Goal: Complete application form

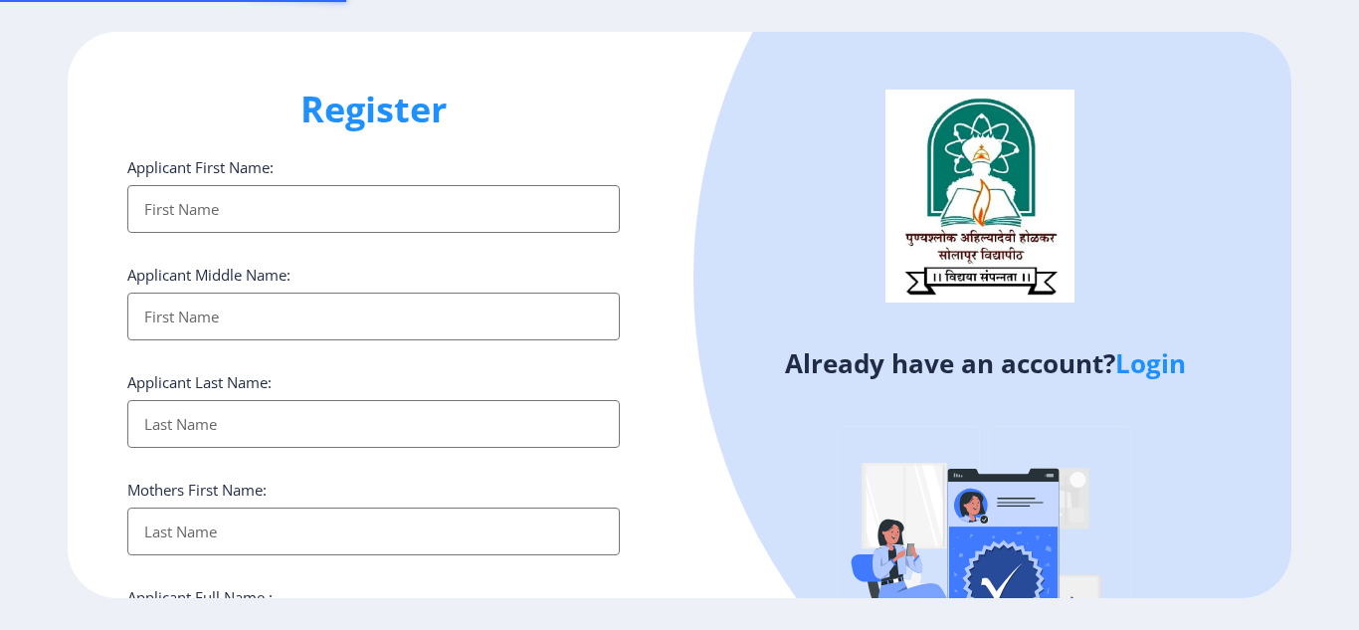
select select
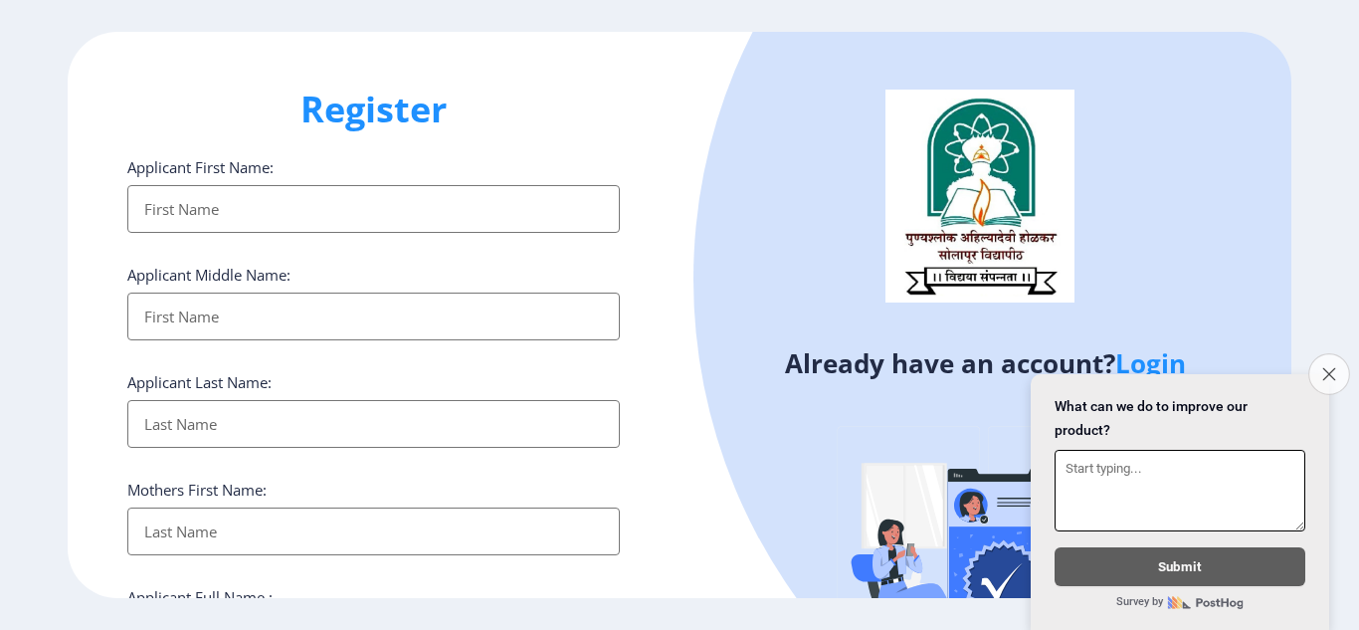
click at [1324, 367] on icon "Close survey" at bounding box center [1329, 373] width 13 height 13
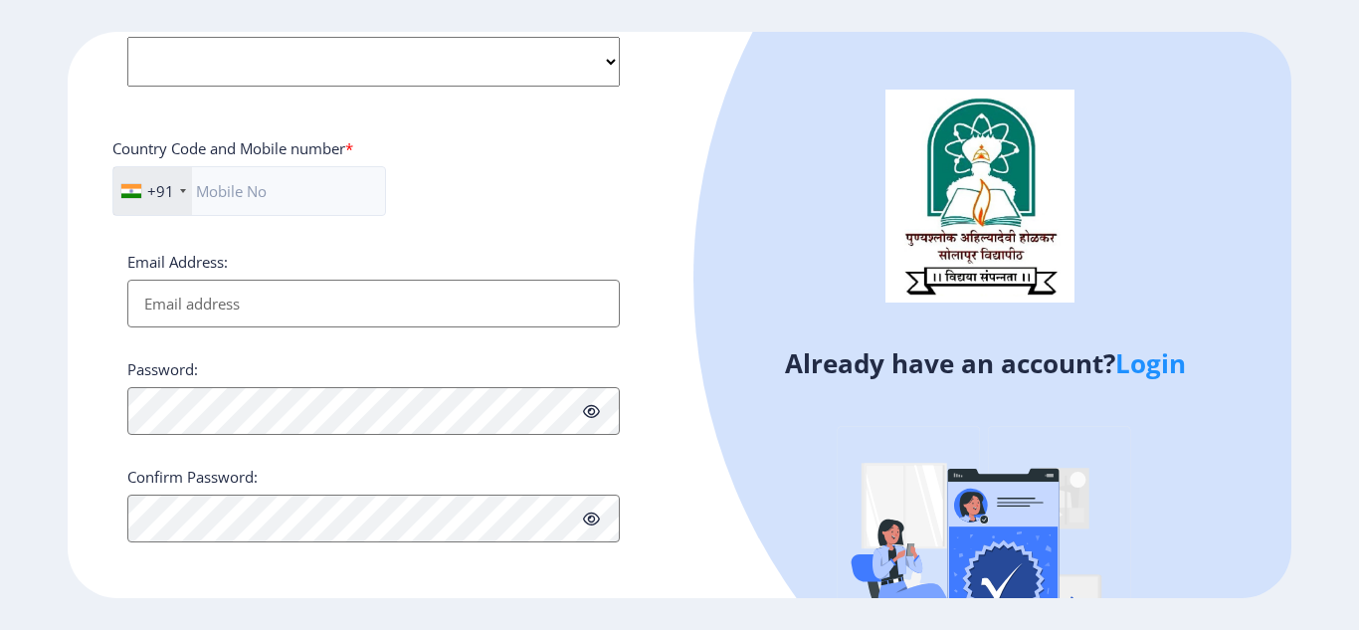
scroll to position [818, 0]
click at [1151, 368] on link "Login" at bounding box center [1151, 363] width 71 height 36
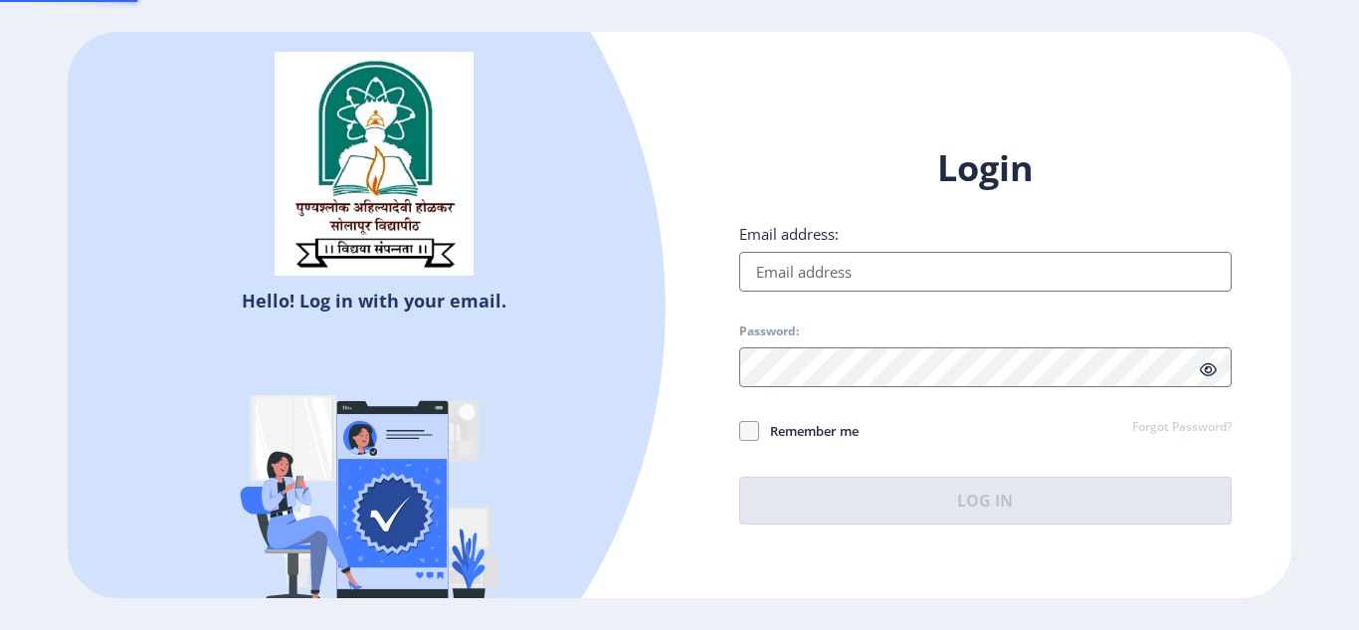
type input "[EMAIL_ADDRESS][DOMAIN_NAME]"
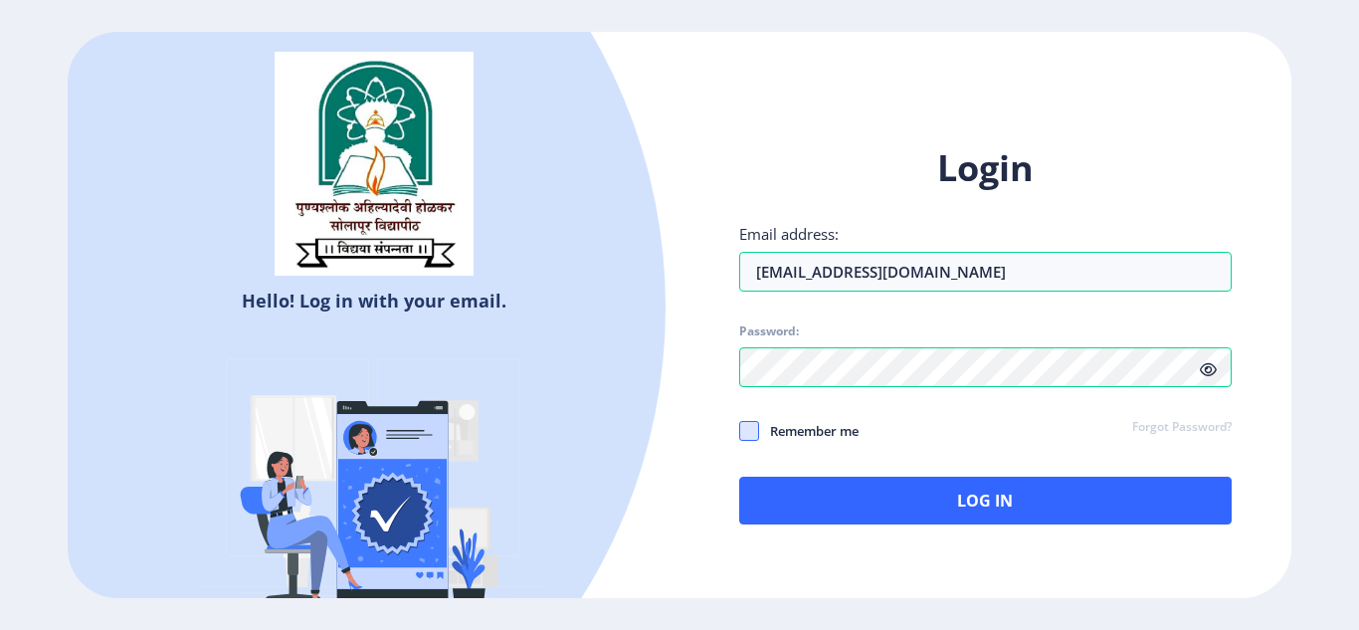
click at [742, 429] on span at bounding box center [749, 431] width 20 height 20
click at [740, 430] on input "Remember me" at bounding box center [739, 430] width 1 height 1
checkbox input "true"
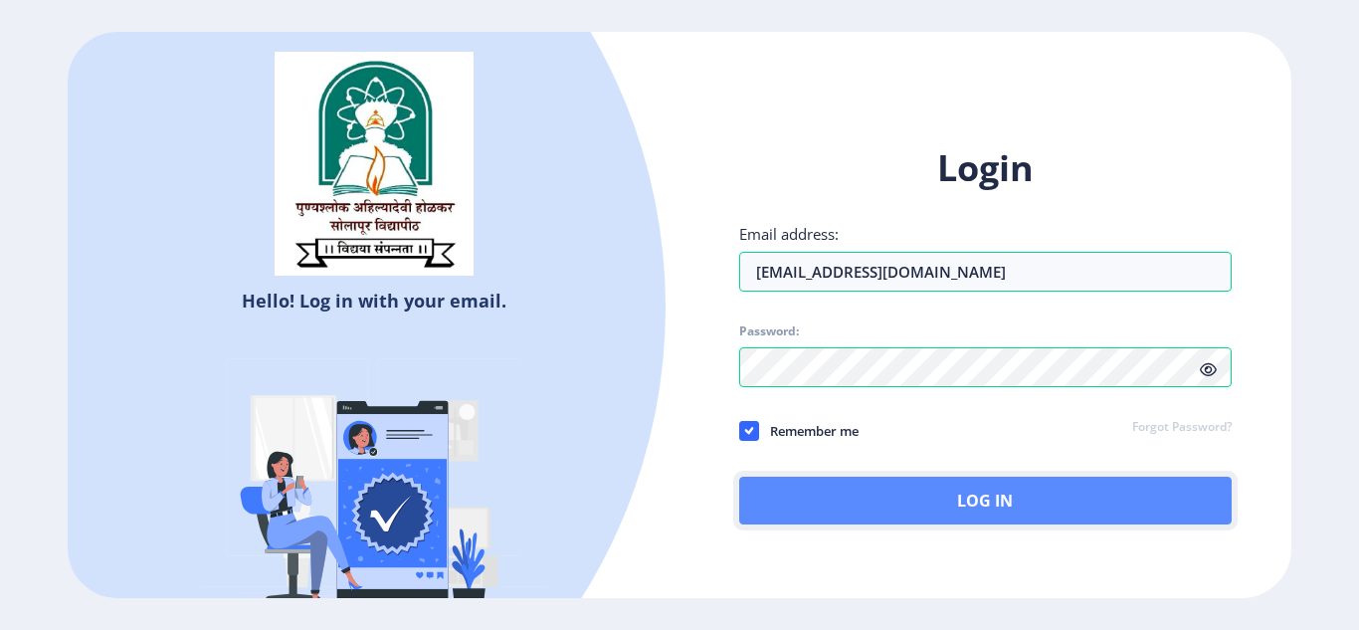
click at [988, 494] on button "Log In" at bounding box center [985, 501] width 493 height 48
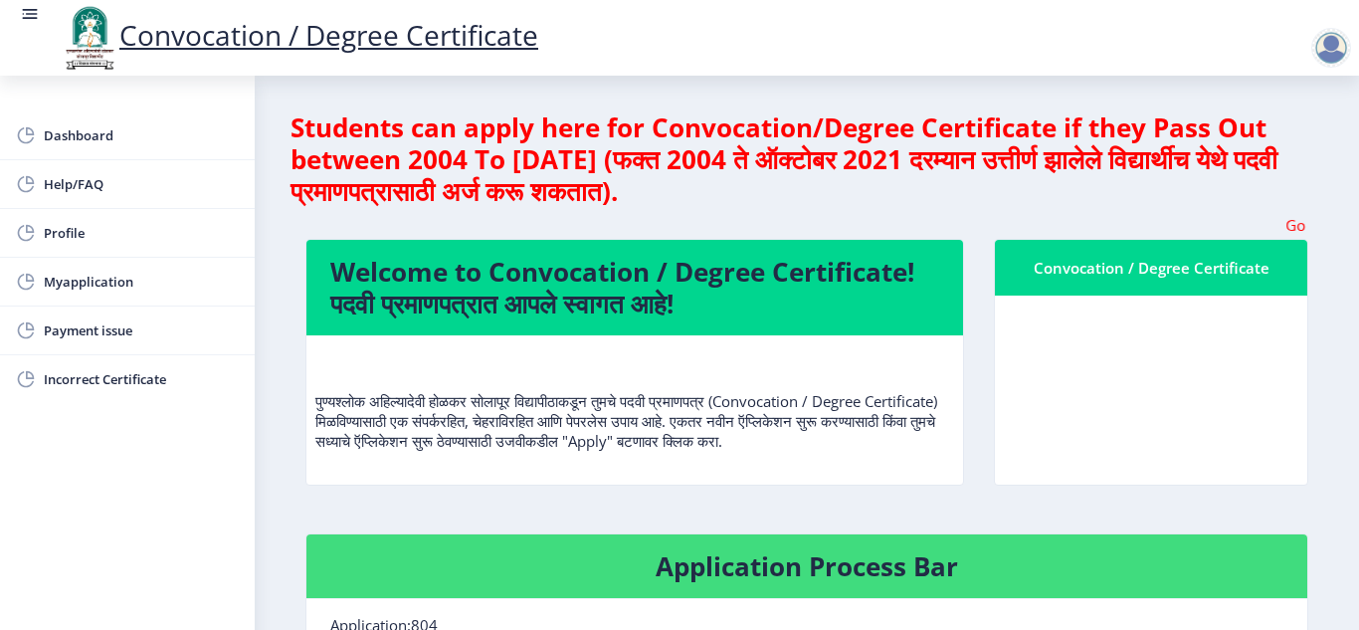
scroll to position [199, 0]
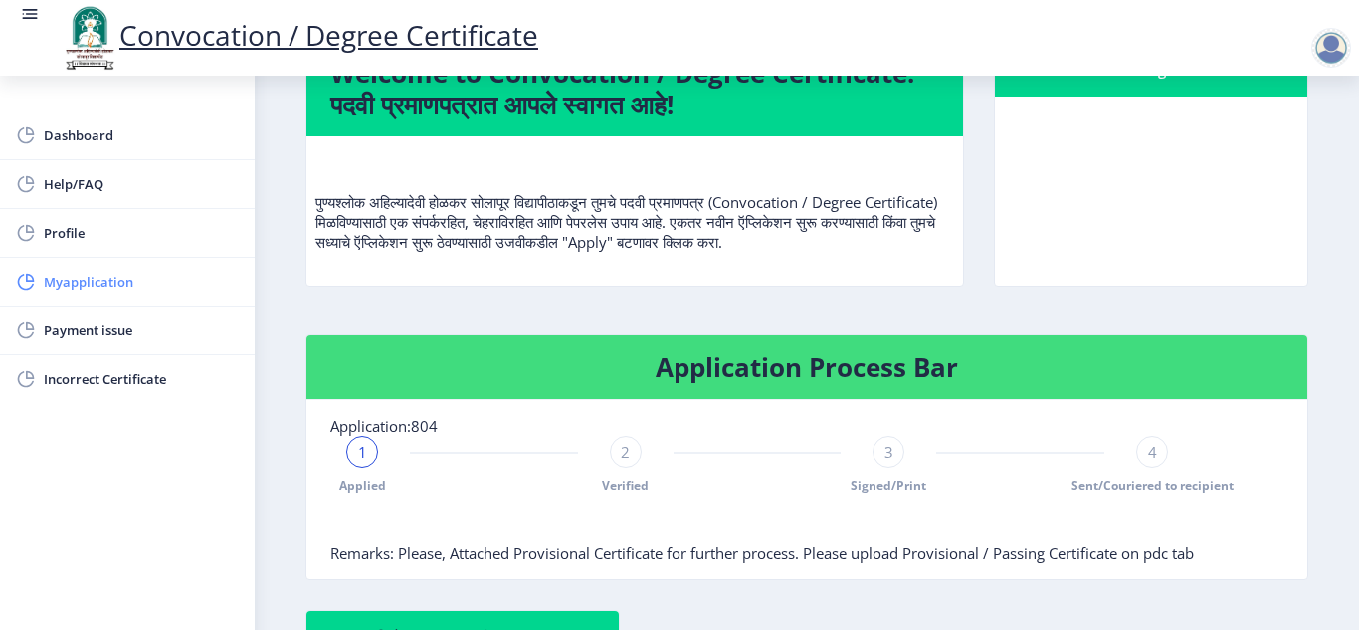
click at [126, 285] on span "Myapplication" at bounding box center [141, 282] width 195 height 24
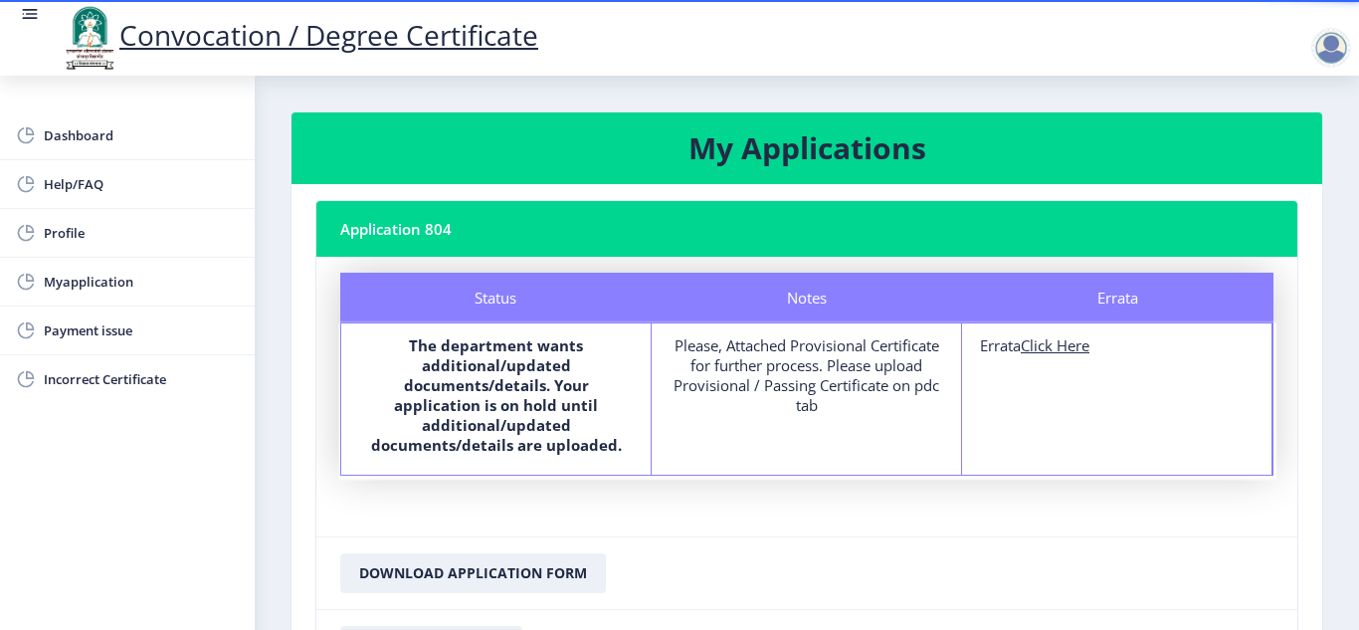
click at [1064, 348] on u "Click Here" at bounding box center [1055, 345] width 69 height 20
select select
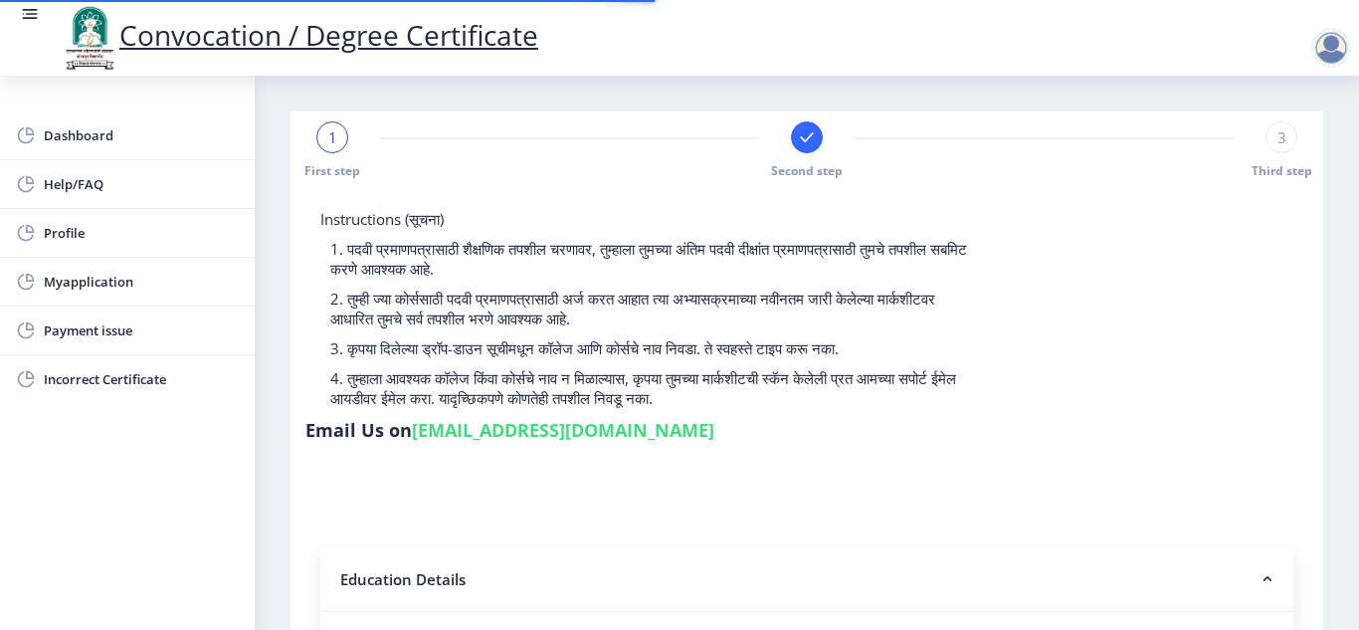
type input "2011032500094641"
select select "Regular"
select select "2014"
select select "March"
select select "FIRST CLASS"
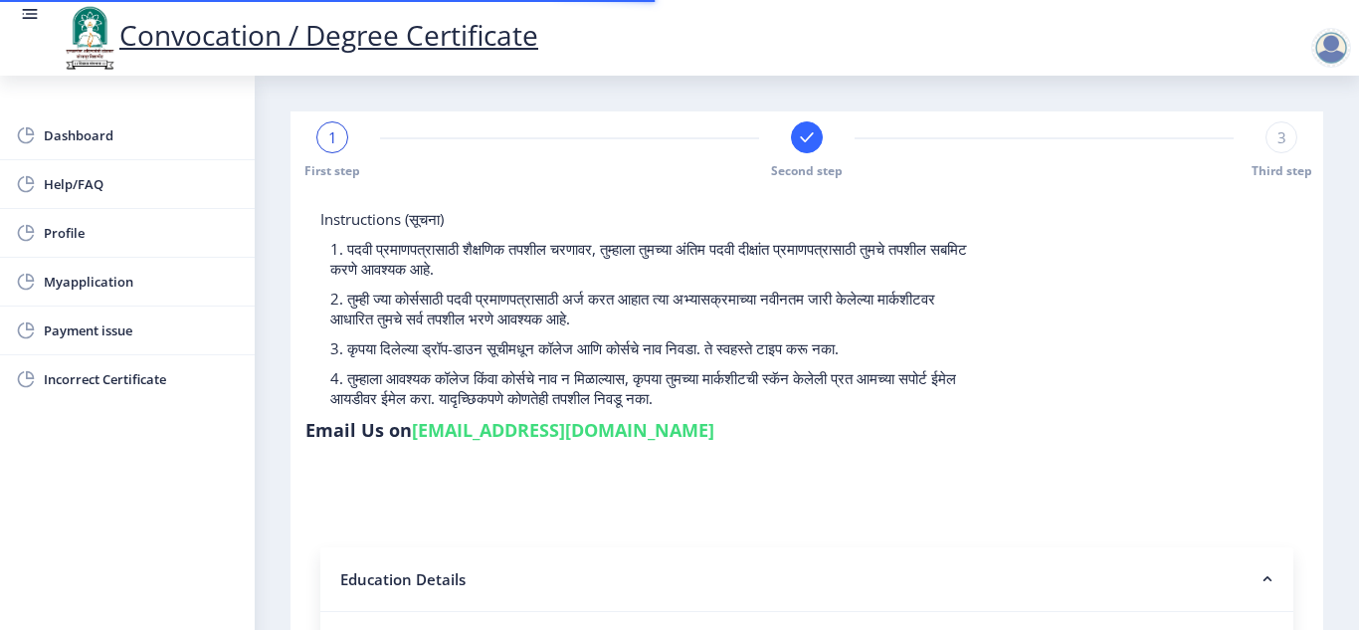
type input "046922"
type input "[PERSON_NAME]"
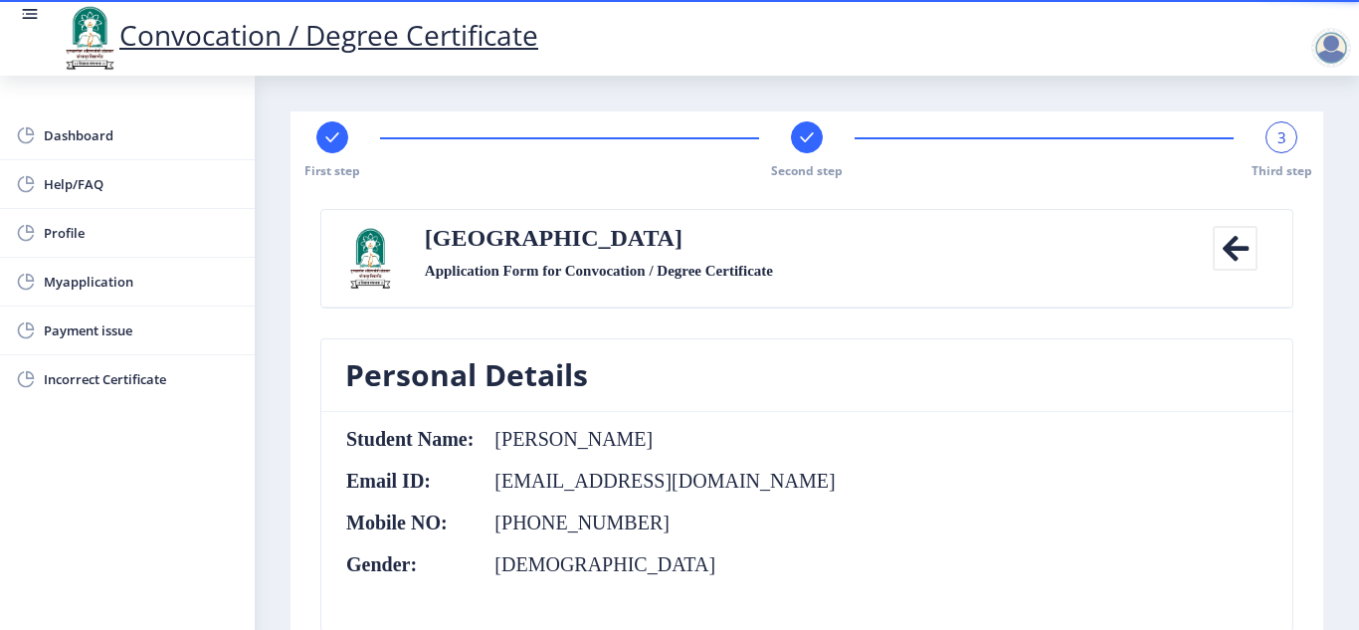
click at [1224, 241] on icon at bounding box center [1235, 248] width 45 height 45
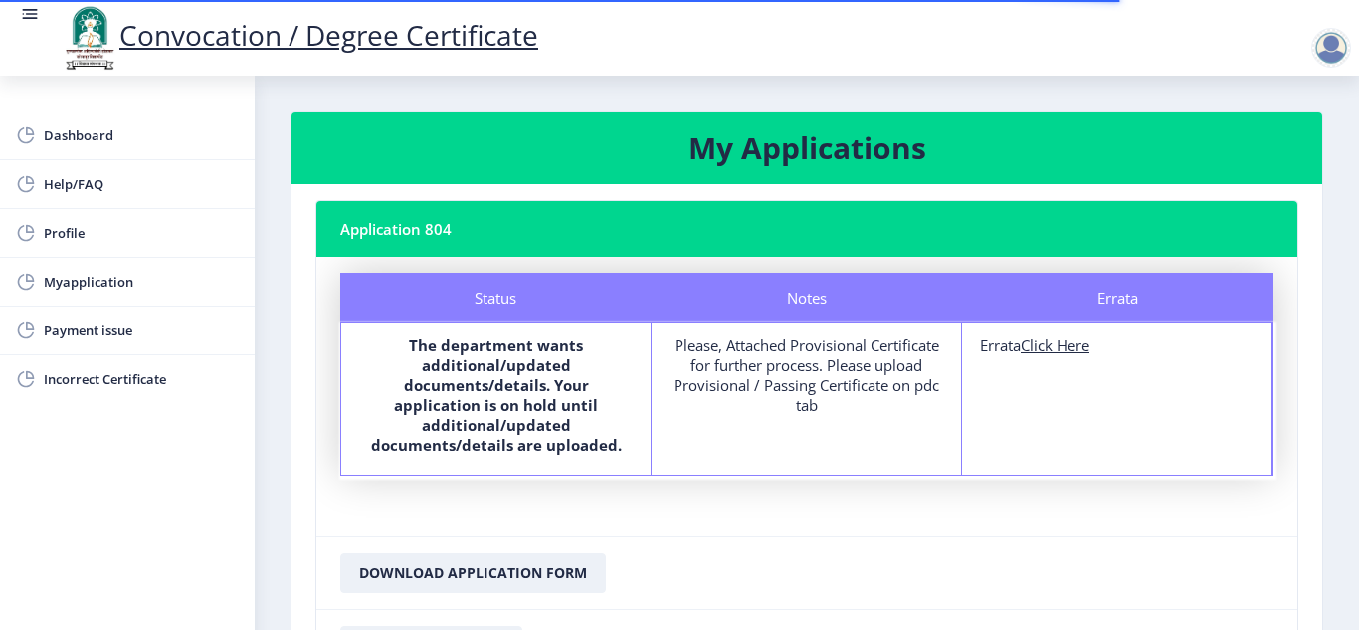
click at [792, 384] on div "Please, Attached Provisional Certificate for further process. Please upload Pro…" at bounding box center [807, 375] width 274 height 80
click at [771, 358] on div "Please, Attached Provisional Certificate for further process. Please upload Pro…" at bounding box center [807, 375] width 274 height 80
click at [576, 384] on b "The department wants additional/updated documents/details. Your application is …" at bounding box center [496, 394] width 251 height 119
click at [546, 374] on b "The department wants additional/updated documents/details. Your application is …" at bounding box center [496, 394] width 251 height 119
click at [515, 424] on b "The department wants additional/updated documents/details. Your application is …" at bounding box center [496, 394] width 251 height 119
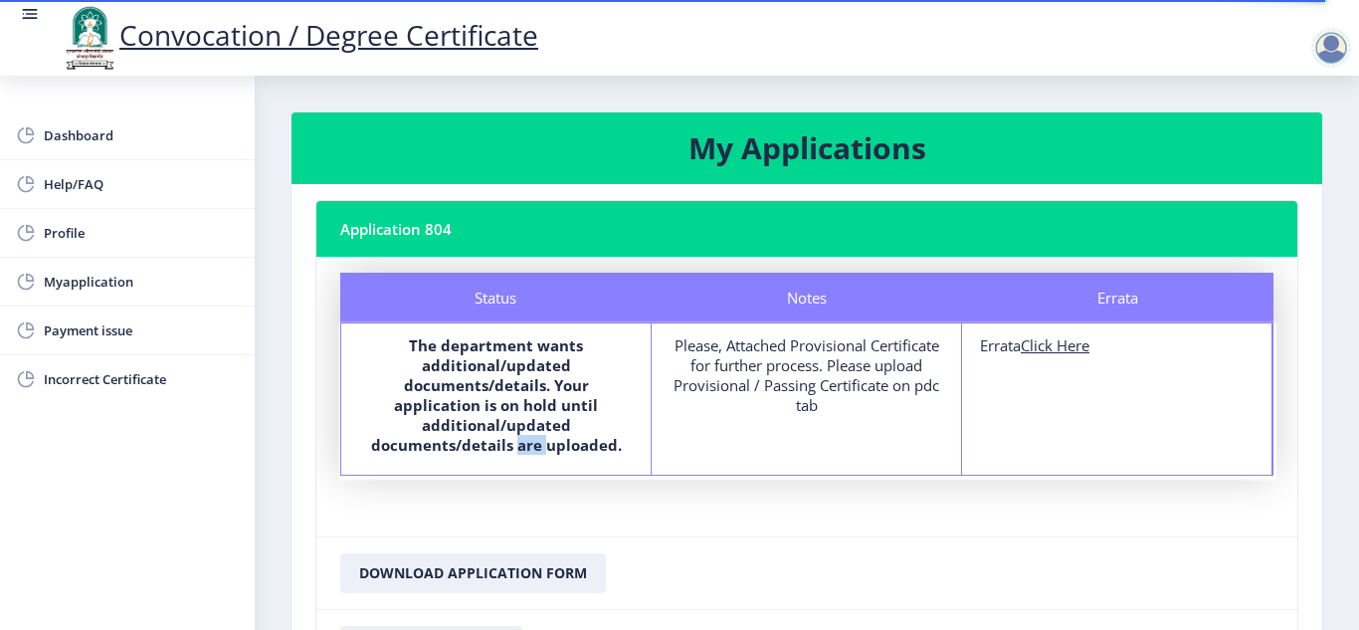
click at [515, 424] on b "The department wants additional/updated documents/details. Your application is …" at bounding box center [496, 394] width 251 height 119
click at [849, 366] on div "Please, Attached Provisional Certificate for further process. Please upload Pro…" at bounding box center [807, 375] width 274 height 80
click at [146, 385] on span "Incorrect Certificate" at bounding box center [141, 379] width 195 height 24
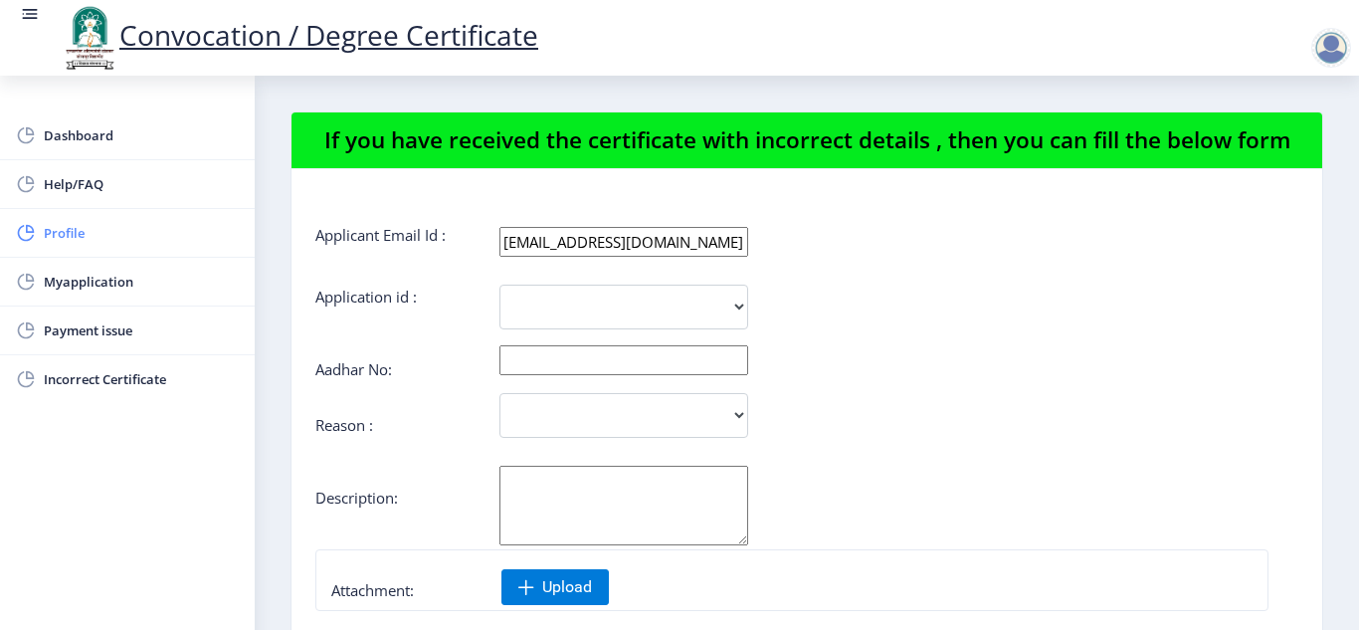
click at [87, 226] on span "Profile" at bounding box center [141, 233] width 195 height 24
select select
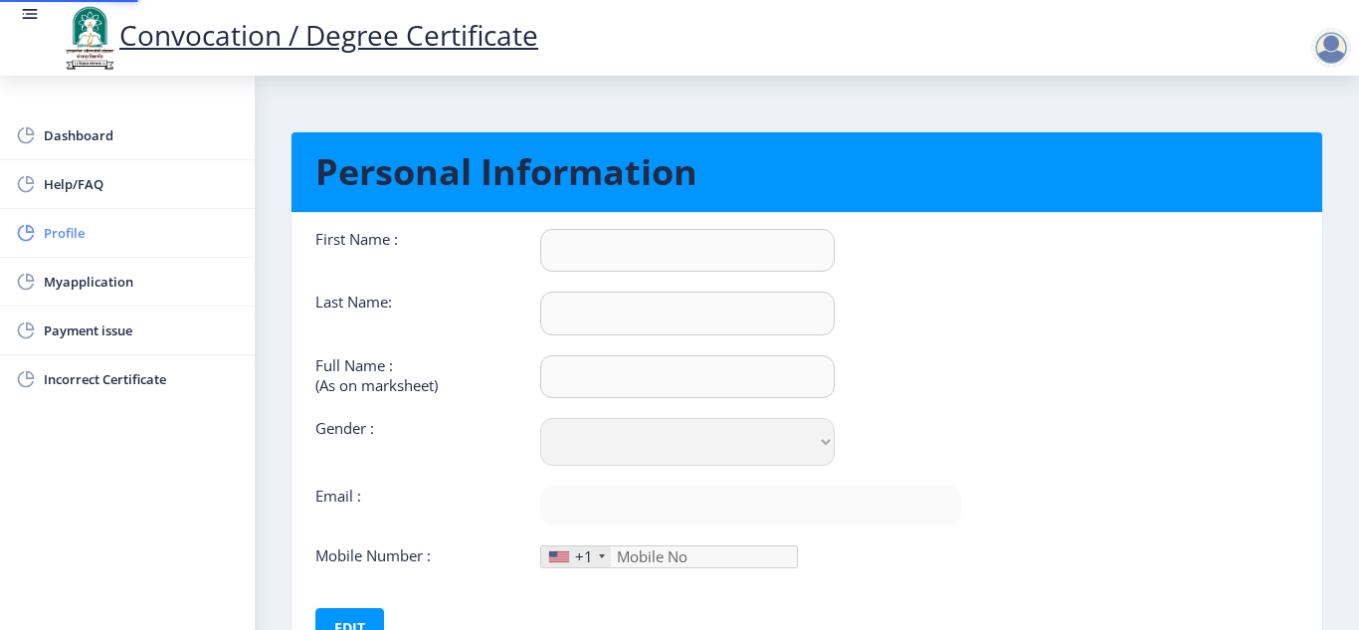
type input "PALLAVI"
type input "[PERSON_NAME]"
select select "[DEMOGRAPHIC_DATA]"
type input "[EMAIL_ADDRESS][DOMAIN_NAME]"
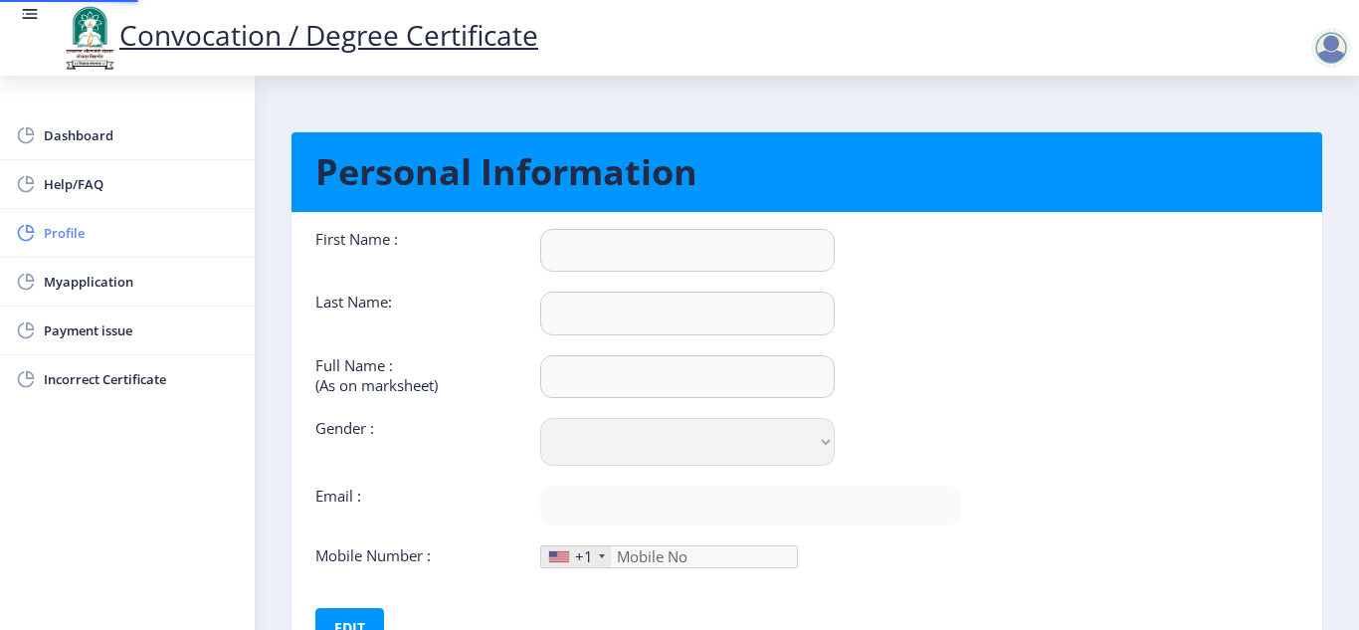
type input "9423008939"
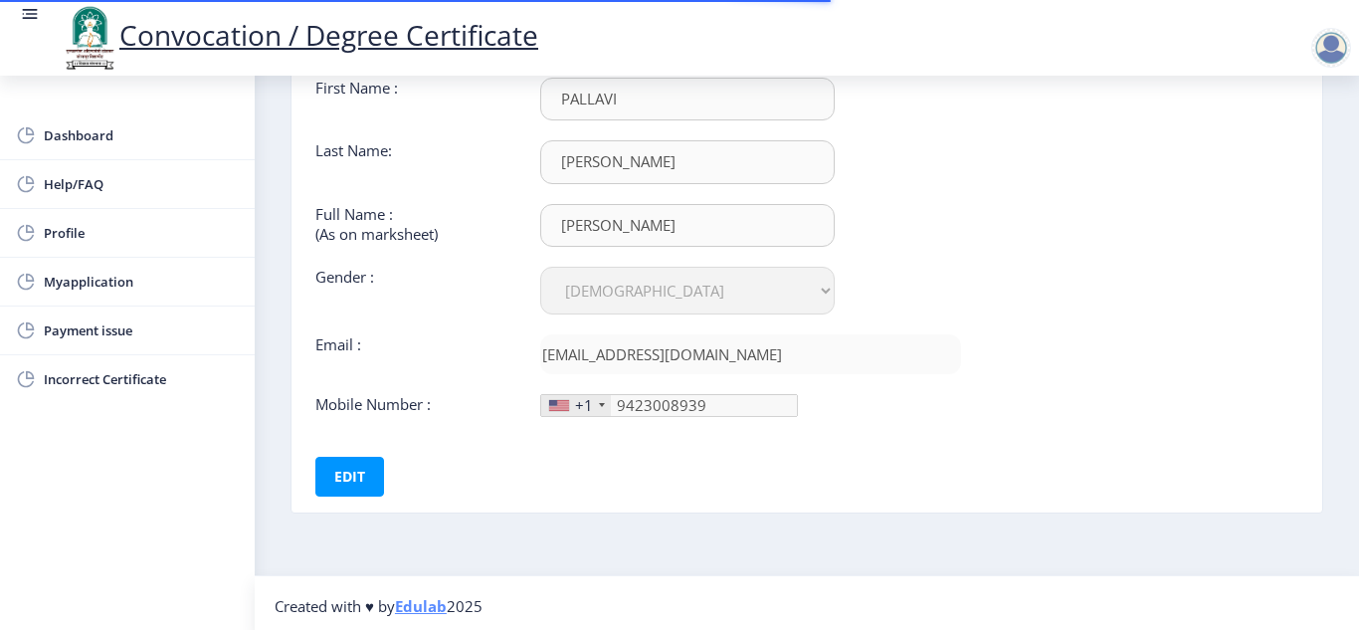
scroll to position [157, 0]
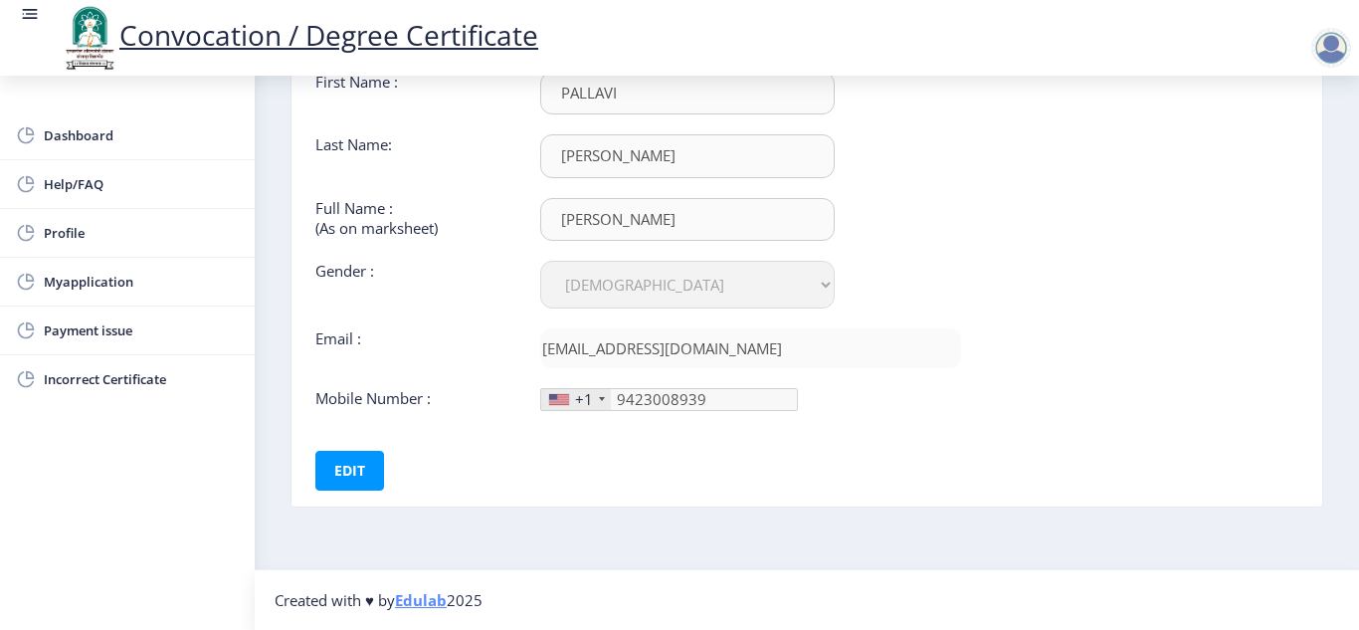
click at [603, 395] on div "+1" at bounding box center [576, 399] width 70 height 21
click at [601, 399] on div at bounding box center [602, 399] width 6 height 4
click at [568, 400] on div at bounding box center [559, 399] width 20 height 11
click at [557, 403] on div at bounding box center [559, 399] width 20 height 11
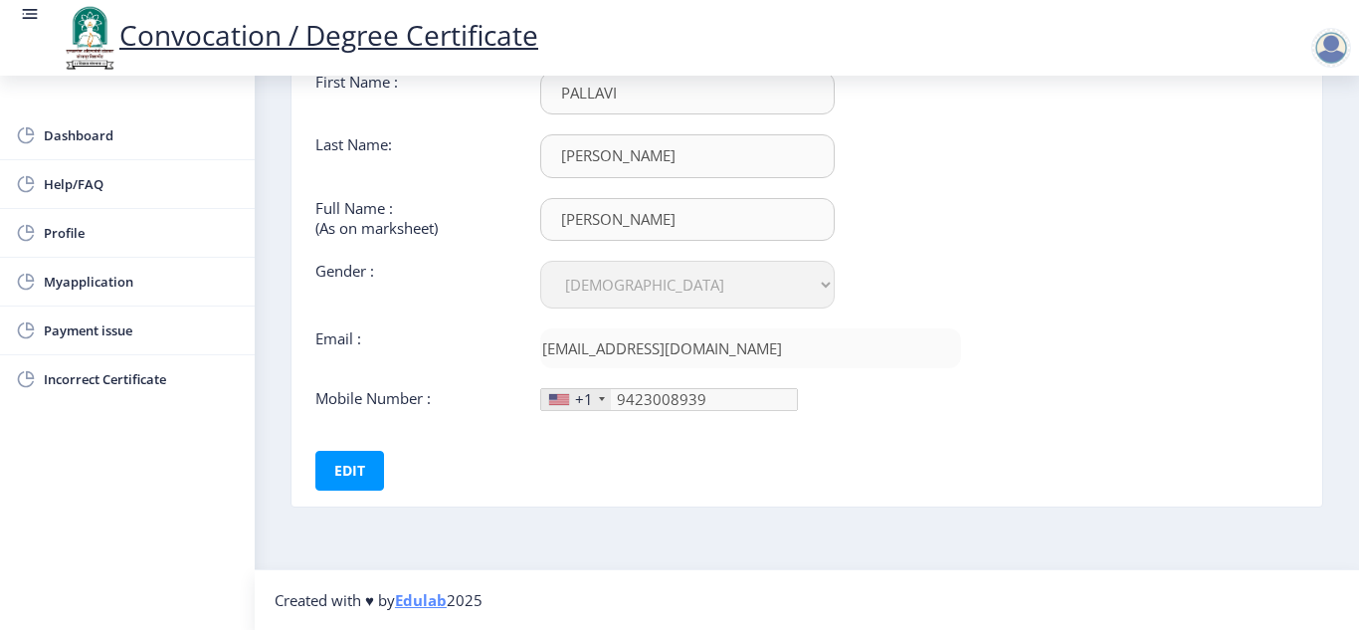
click at [602, 401] on div at bounding box center [602, 399] width 6 height 4
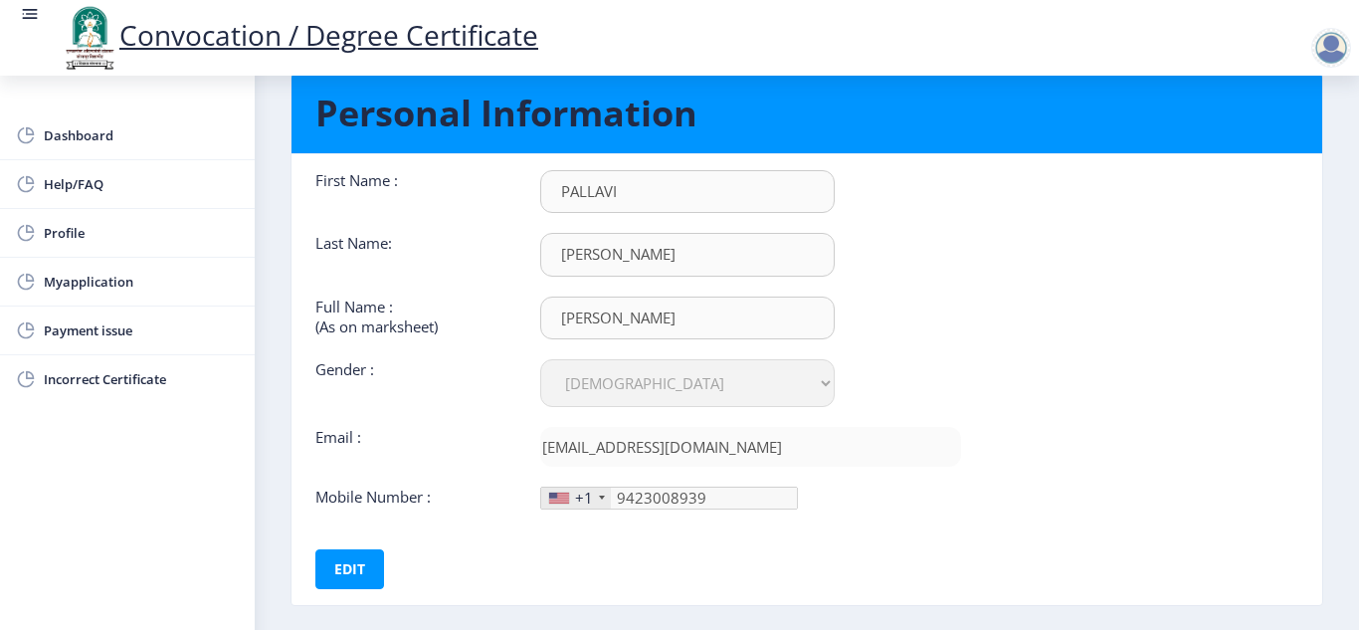
scroll to position [100, 0]
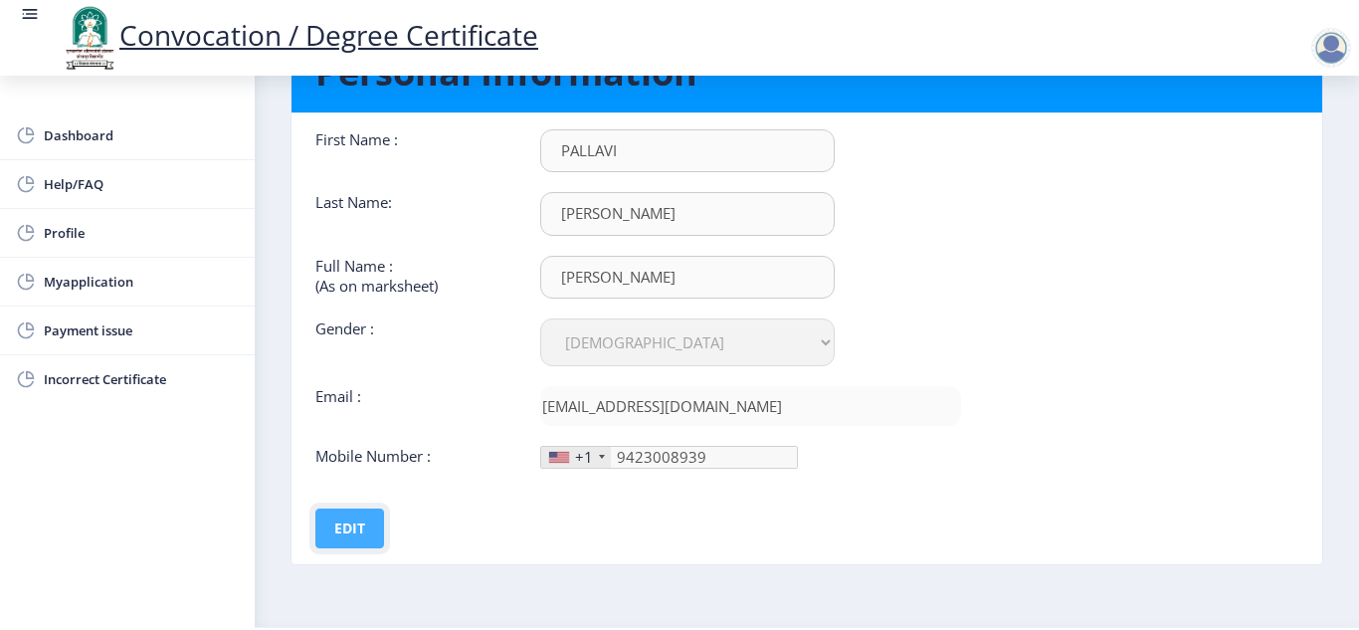
click at [351, 520] on button "Edit" at bounding box center [349, 529] width 69 height 40
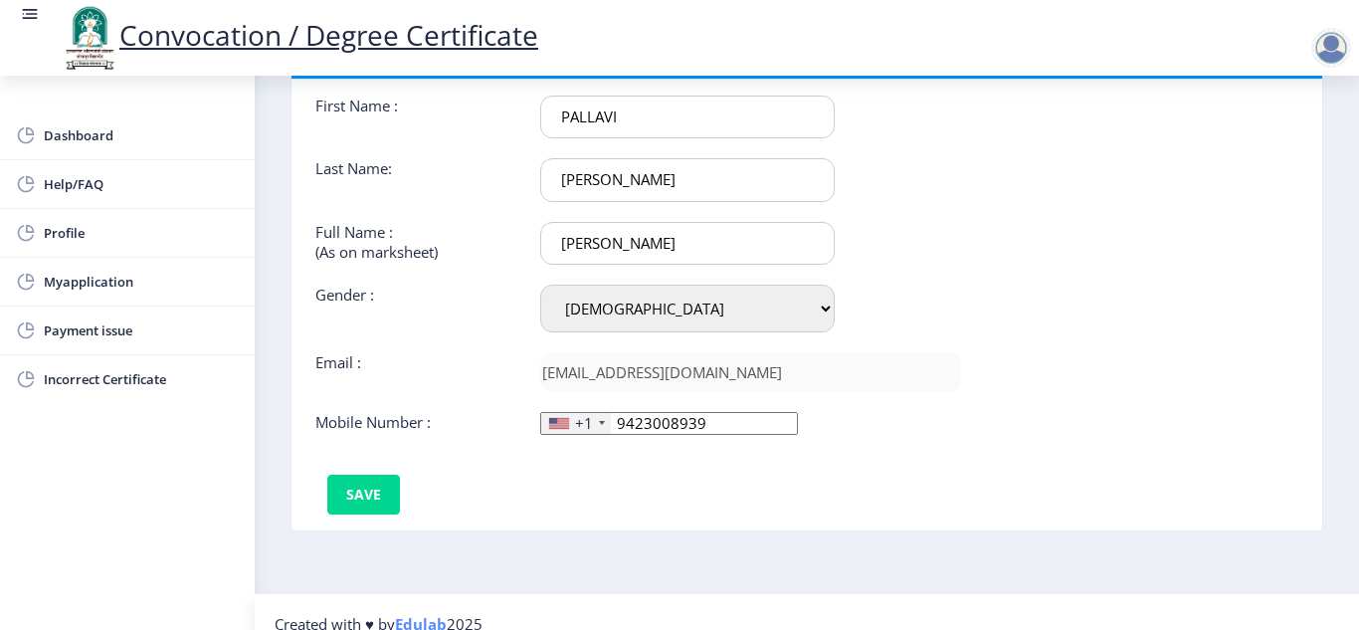
scroll to position [157, 0]
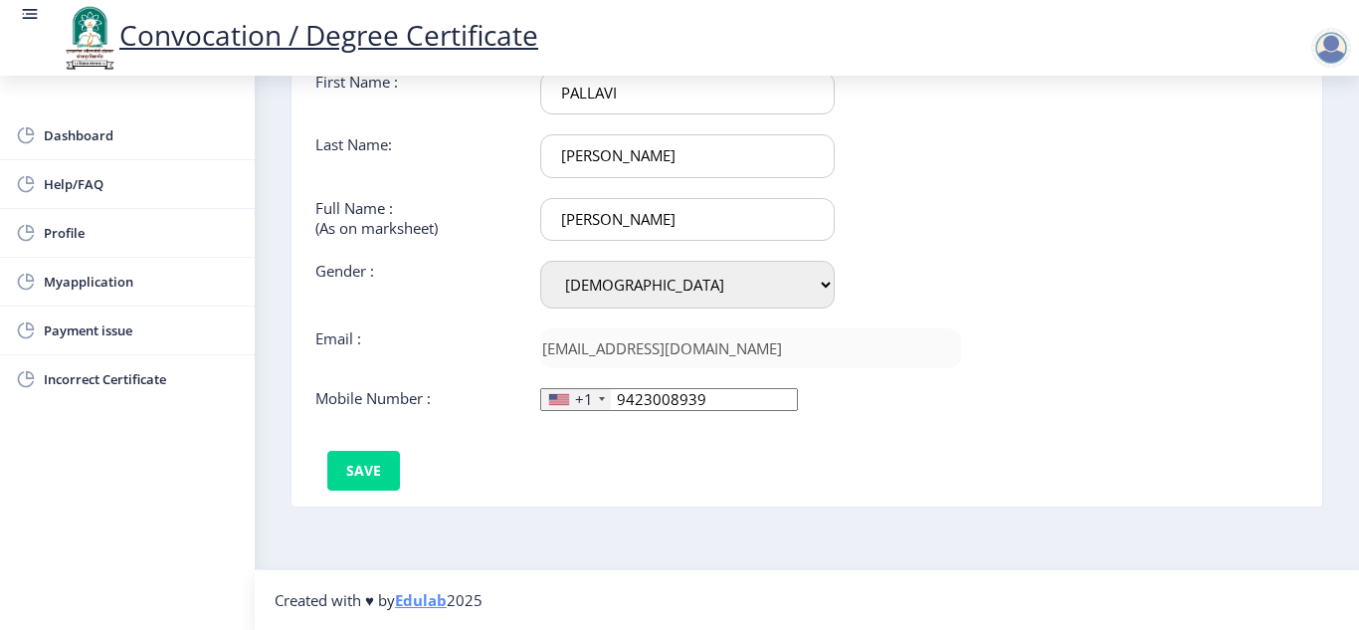
click at [599, 400] on div at bounding box center [602, 399] width 6 height 4
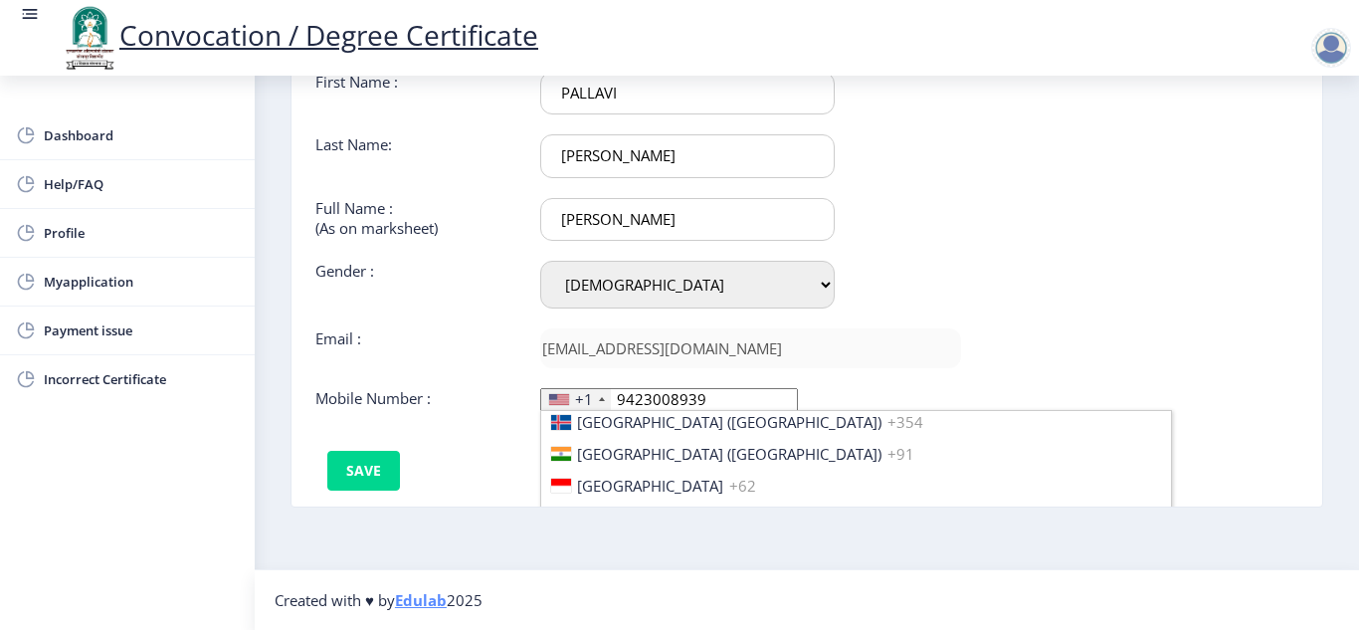
scroll to position [3125, 0]
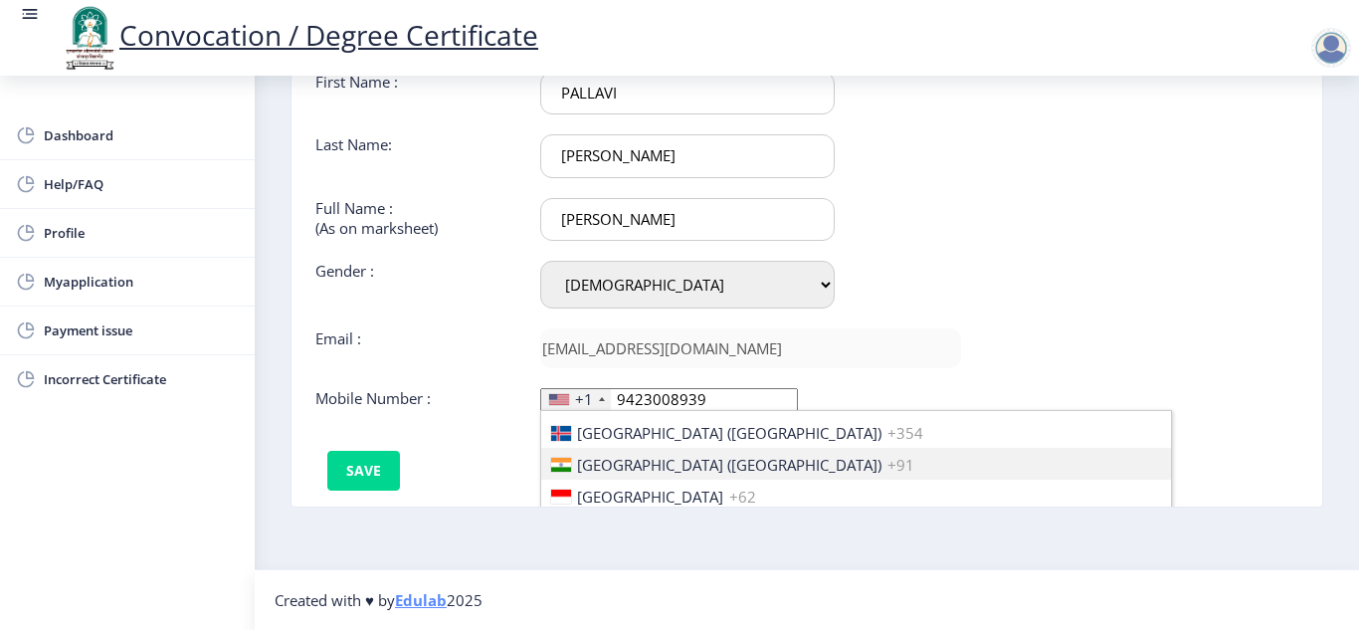
click at [888, 462] on span "+91" at bounding box center [901, 465] width 27 height 20
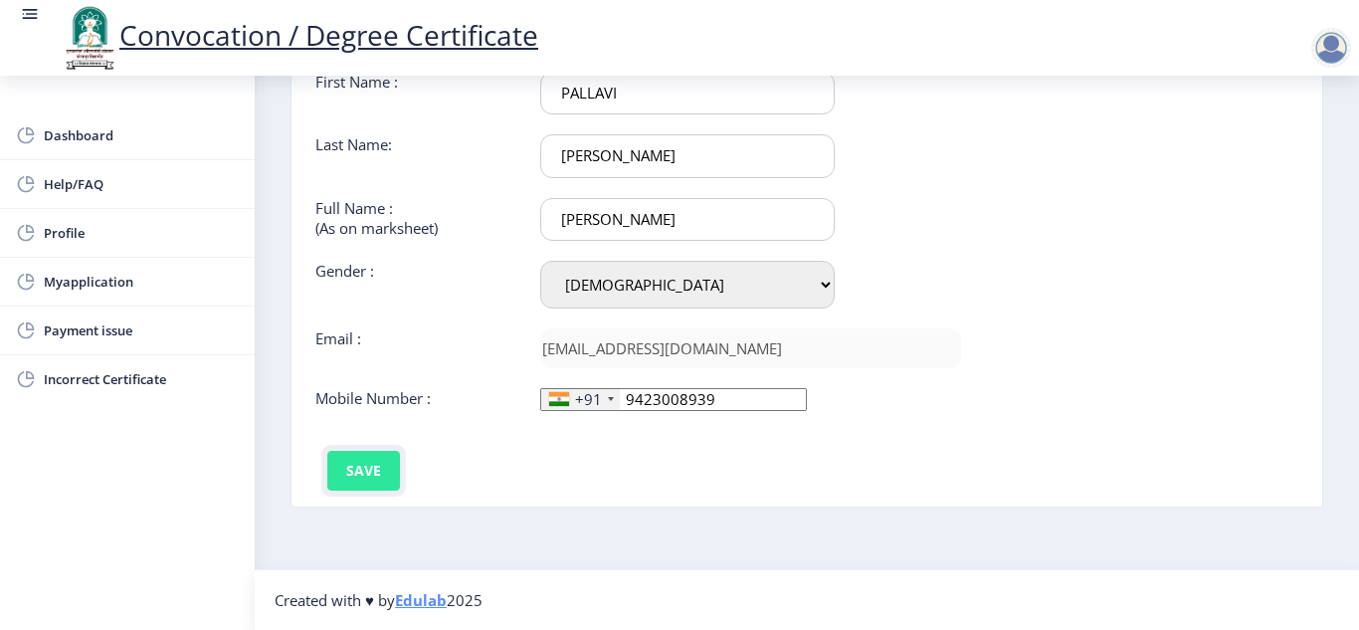
click at [362, 472] on button "Save" at bounding box center [363, 471] width 73 height 40
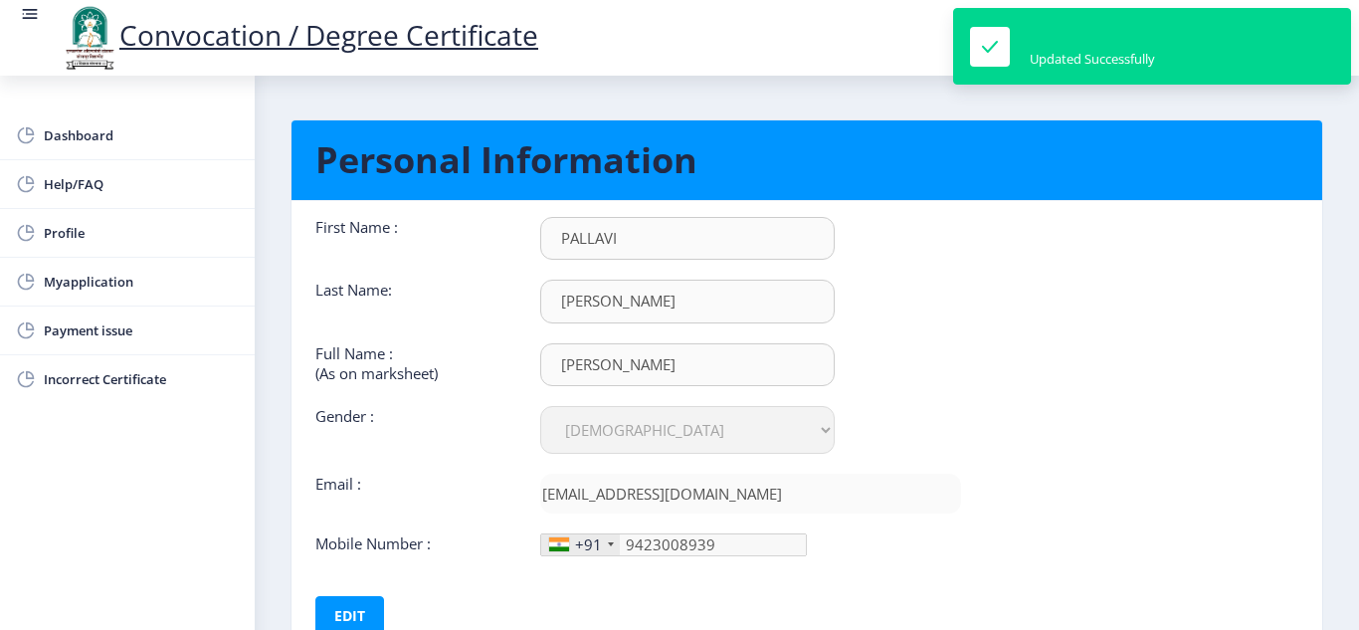
scroll to position [0, 0]
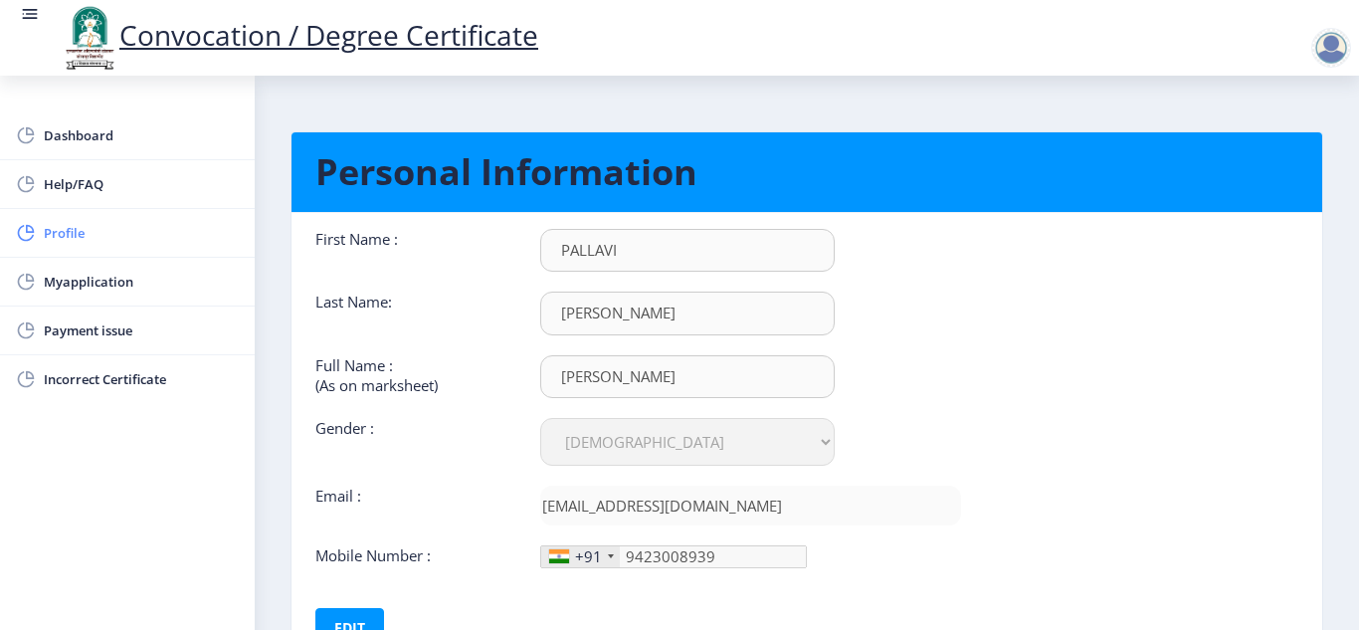
click at [80, 230] on span "Profile" at bounding box center [141, 233] width 195 height 24
click at [83, 216] on link "Profile" at bounding box center [127, 233] width 255 height 48
click at [87, 137] on span "Dashboard" at bounding box center [141, 135] width 195 height 24
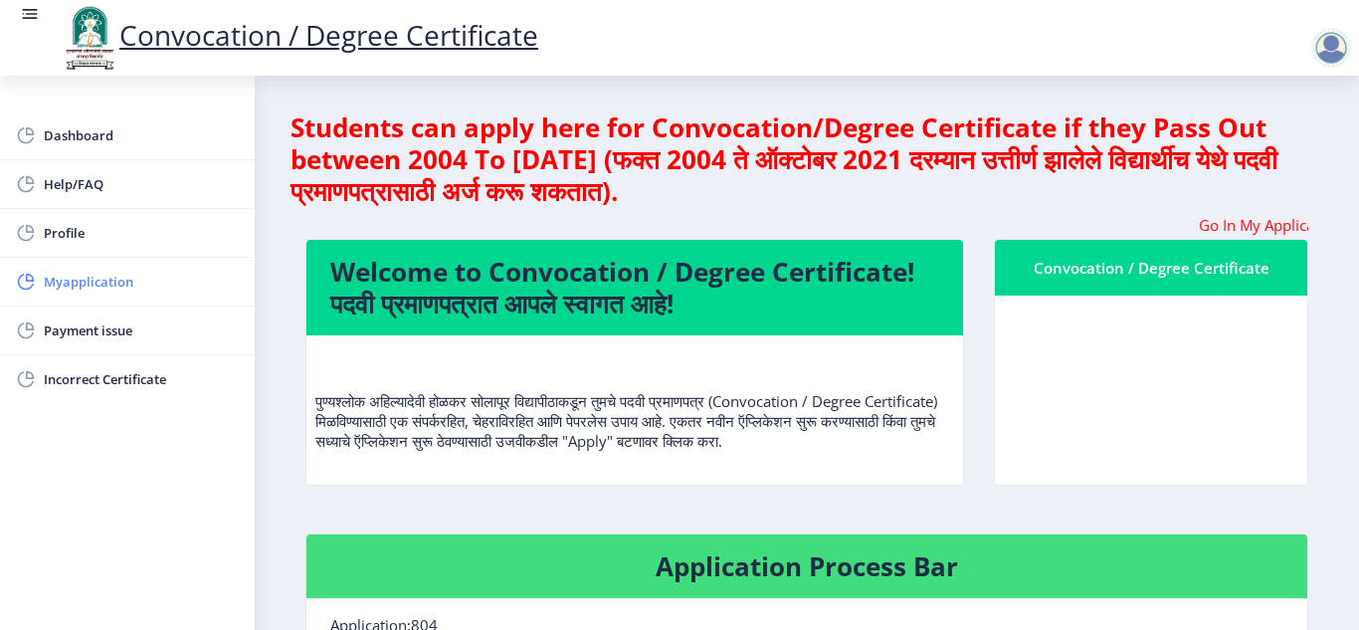
click at [90, 280] on span "Myapplication" at bounding box center [141, 282] width 195 height 24
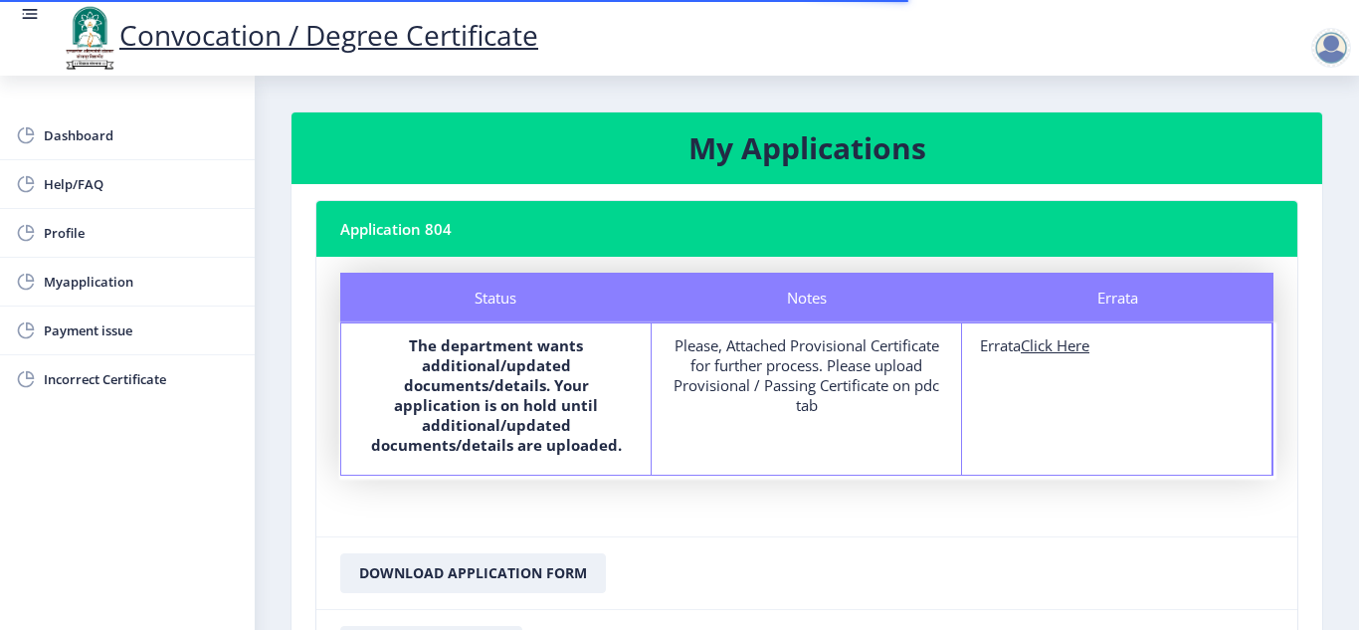
click at [1059, 344] on u "Click Here" at bounding box center [1055, 345] width 69 height 20
select select
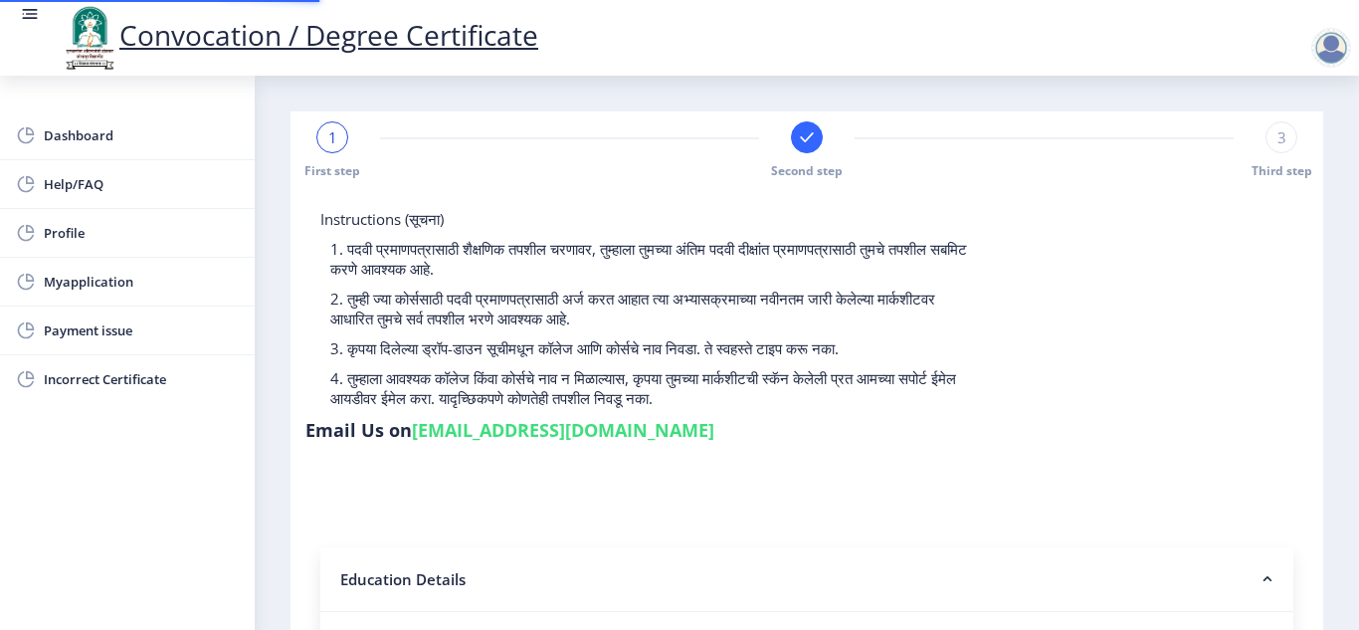
type input "2011032500094641"
select select "Regular"
select select "2014"
select select "March"
select select "FIRST CLASS"
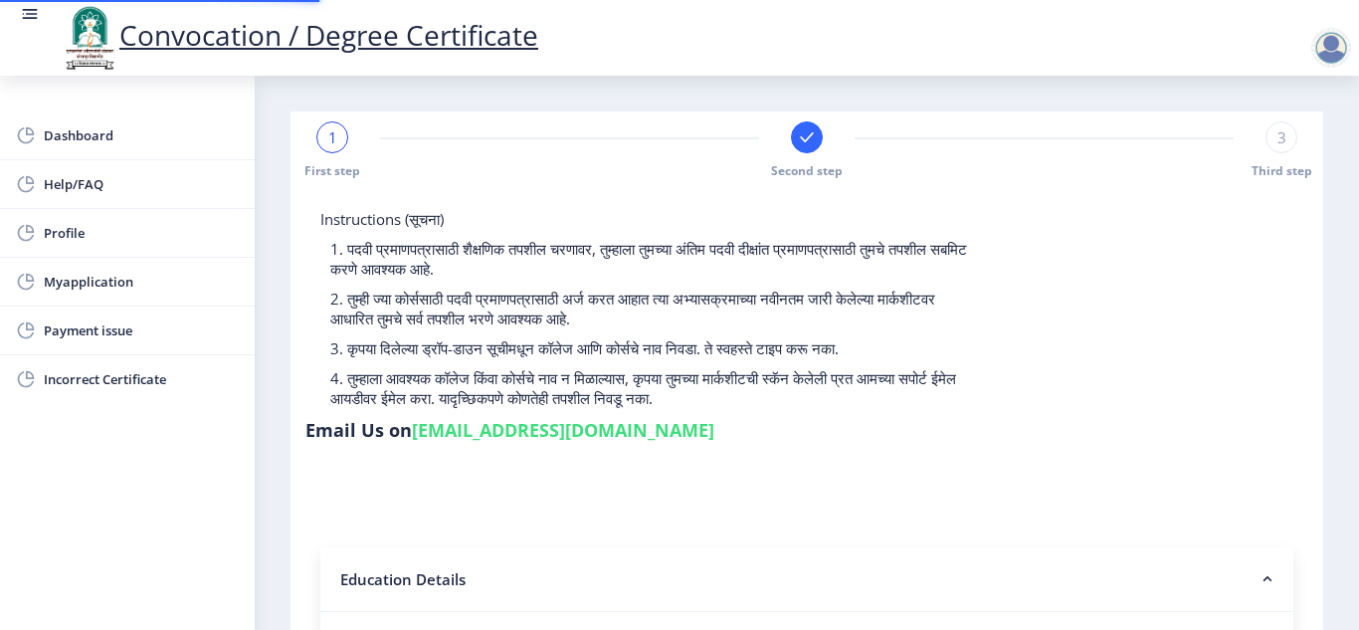
type input "046922"
type input "[PERSON_NAME]"
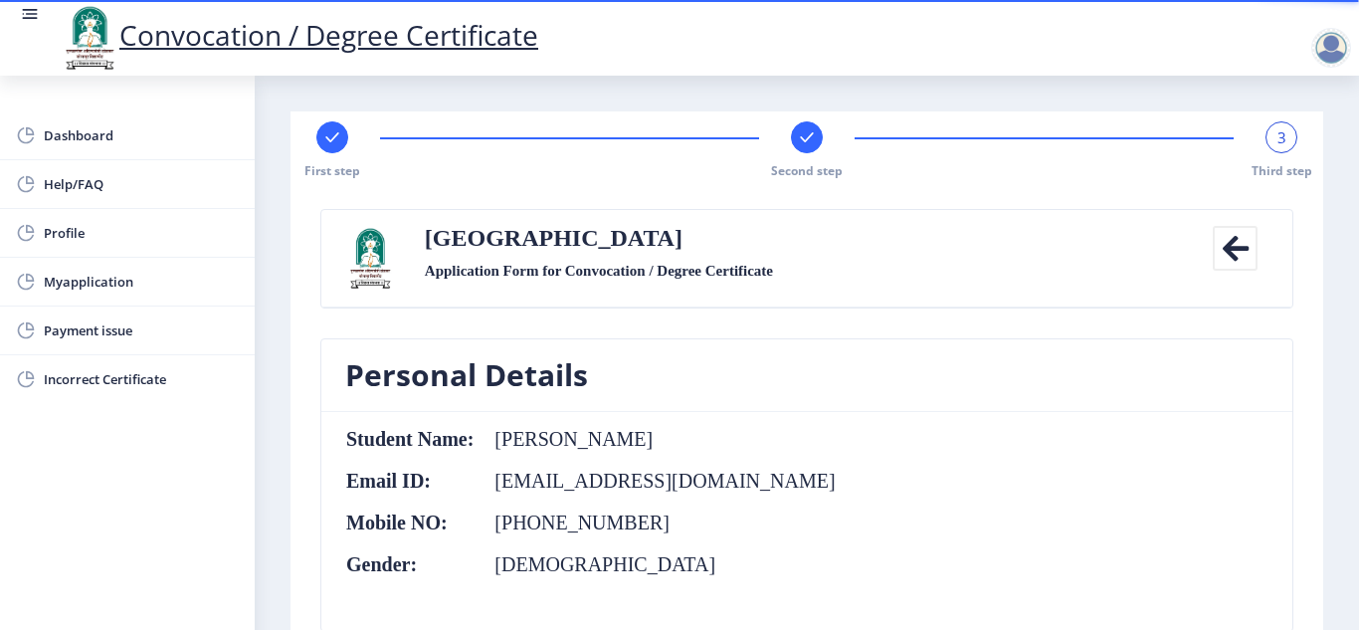
click at [1271, 141] on div "3" at bounding box center [1282, 137] width 32 height 32
click at [1230, 250] on icon at bounding box center [1235, 248] width 45 height 45
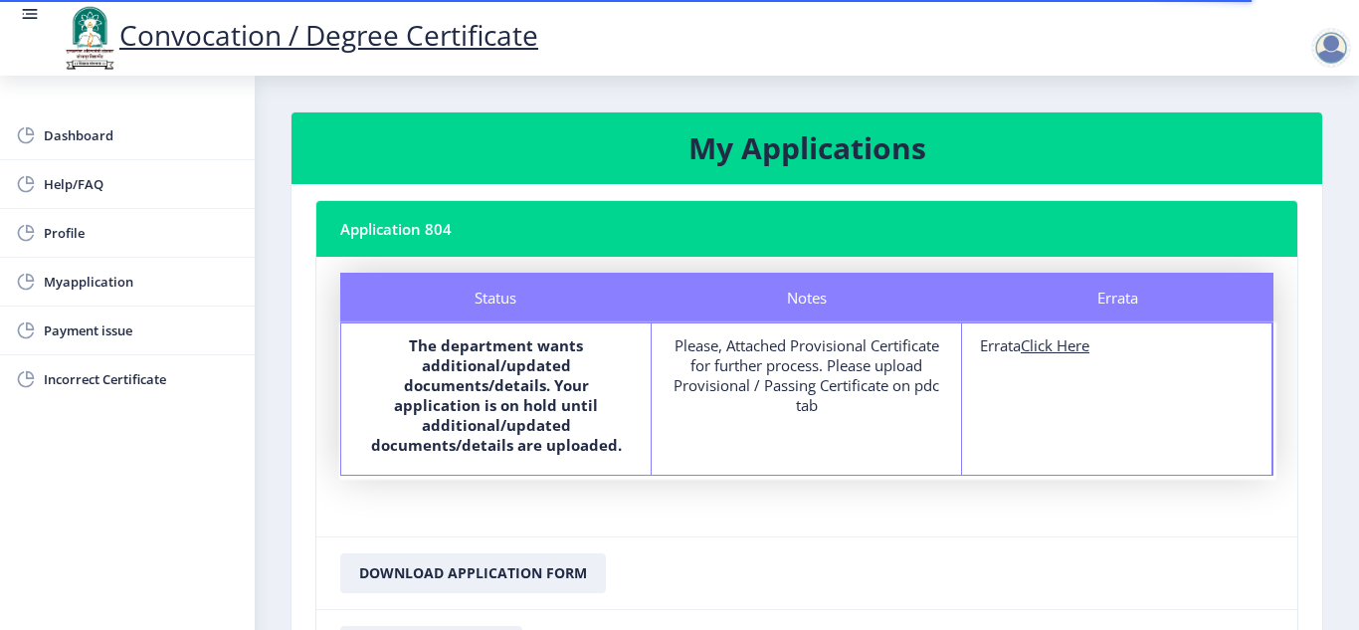
click at [411, 231] on nb-card-header "Application 804" at bounding box center [806, 229] width 981 height 56
click at [81, 143] on span "Dashboard" at bounding box center [141, 135] width 195 height 24
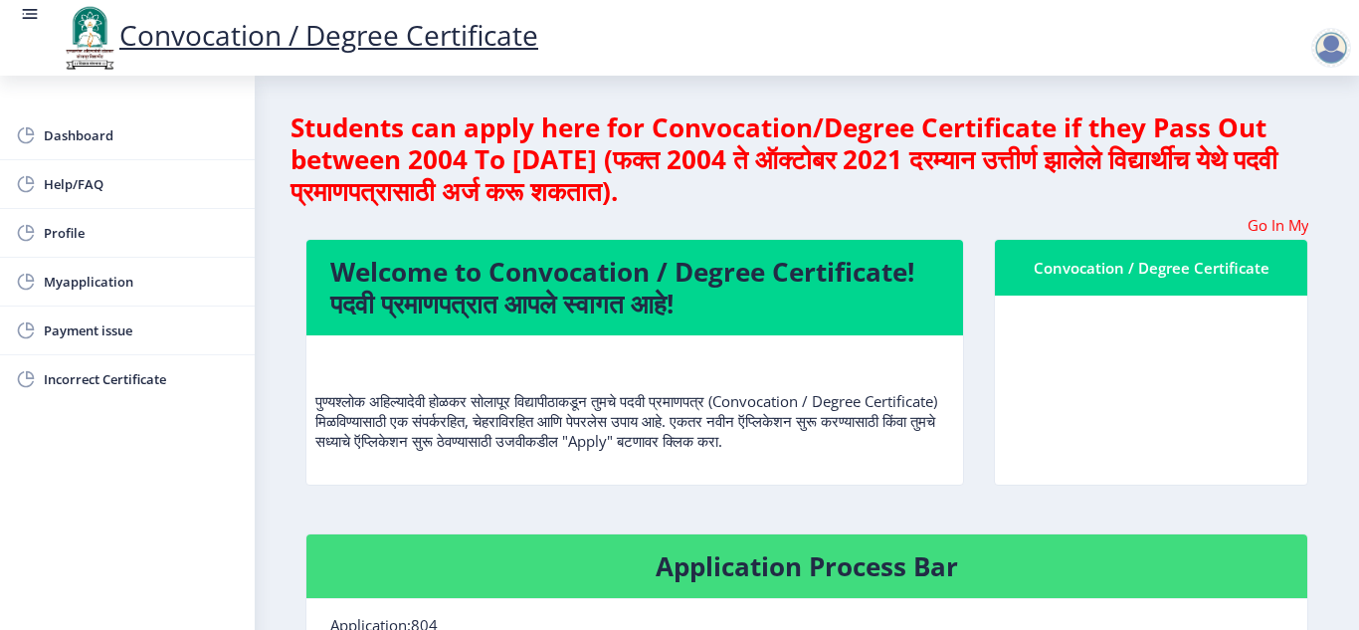
click at [37, 13] on rect at bounding box center [30, 14] width 20 height 20
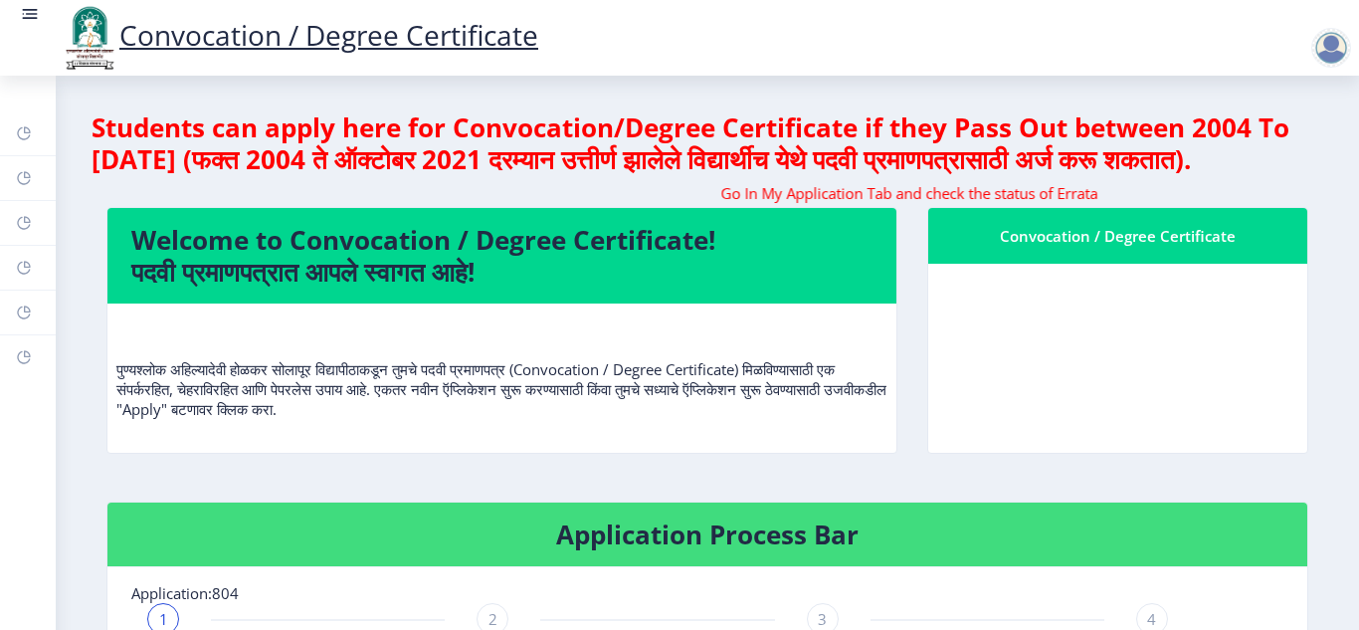
click at [505, 203] on marquee "Go In My Application Tab and check the status of Errata" at bounding box center [707, 193] width 1202 height 20
click at [23, 136] on rect at bounding box center [24, 133] width 16 height 16
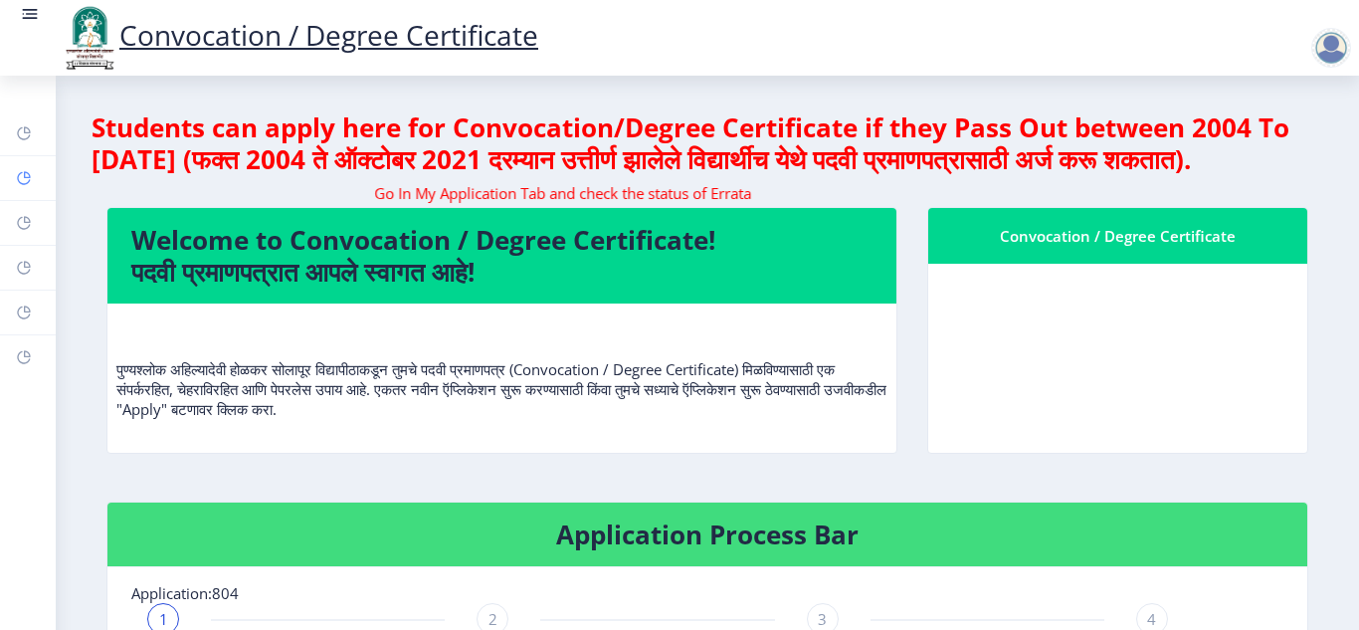
click at [25, 175] on icon at bounding box center [27, 174] width 7 height 7
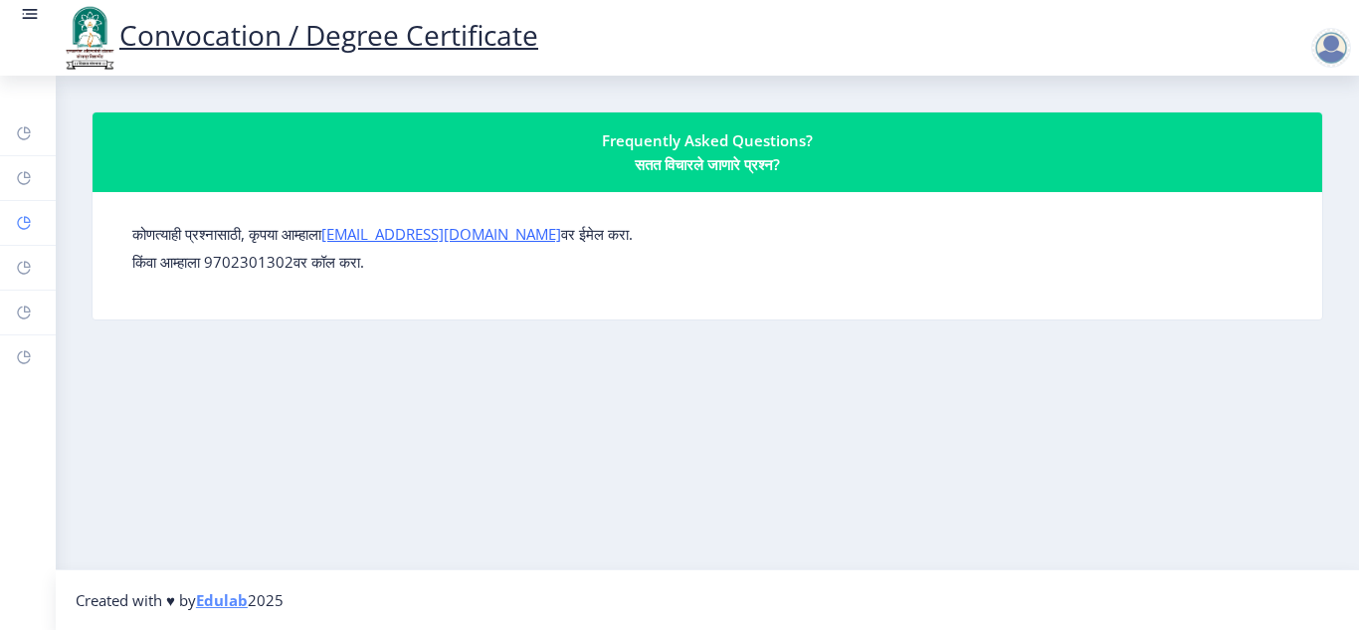
click at [21, 232] on icon at bounding box center [24, 223] width 16 height 20
select select
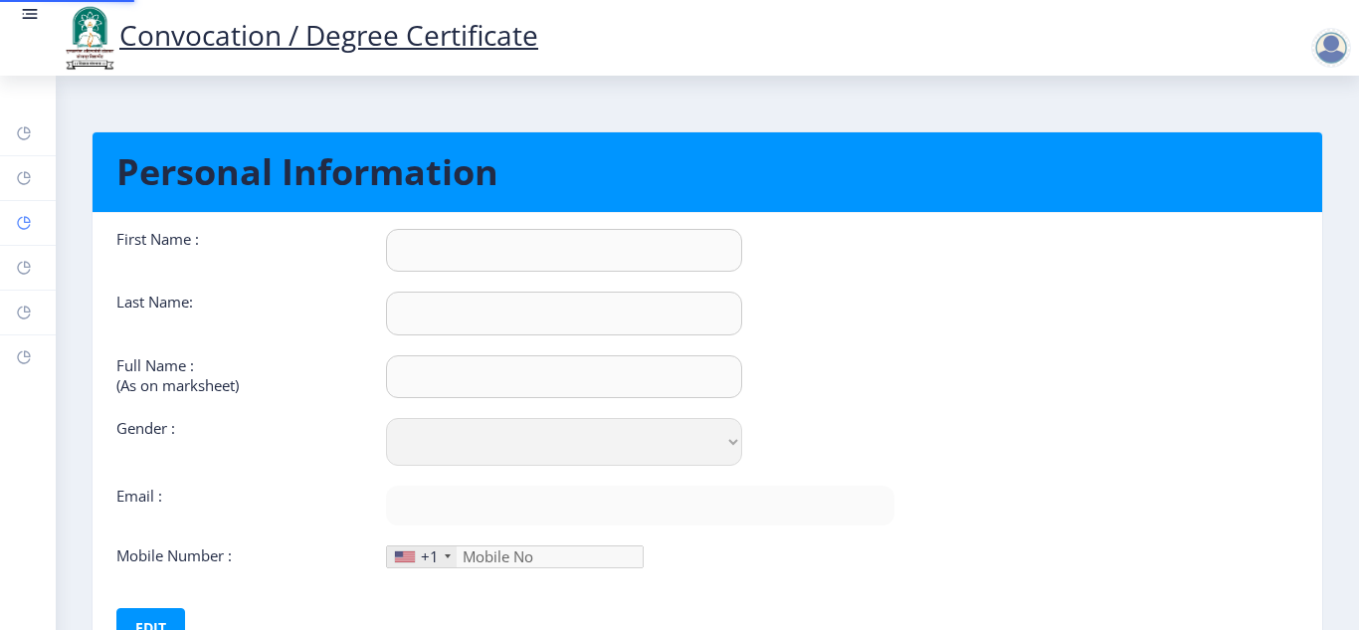
type input "PALLAVI"
type input "[PERSON_NAME]"
select select "[DEMOGRAPHIC_DATA]"
type input "[EMAIL_ADDRESS][DOMAIN_NAME]"
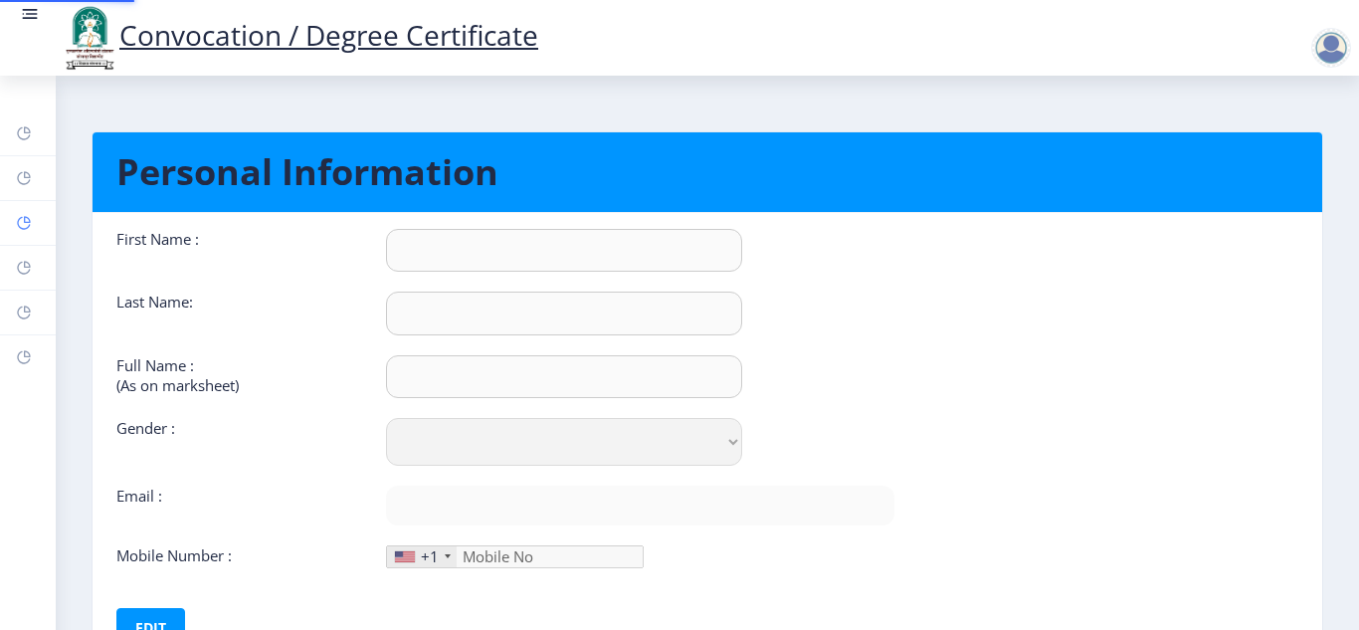
type input "9423008939"
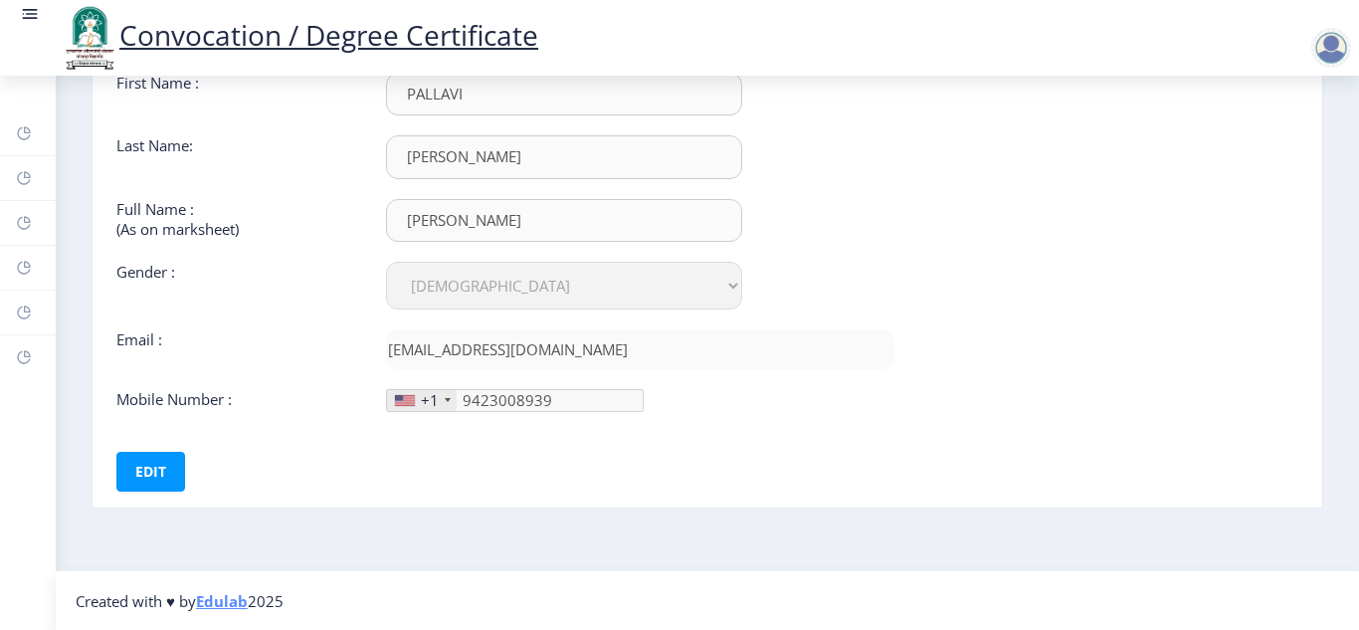
scroll to position [157, 0]
click at [30, 266] on icon at bounding box center [27, 264] width 7 height 7
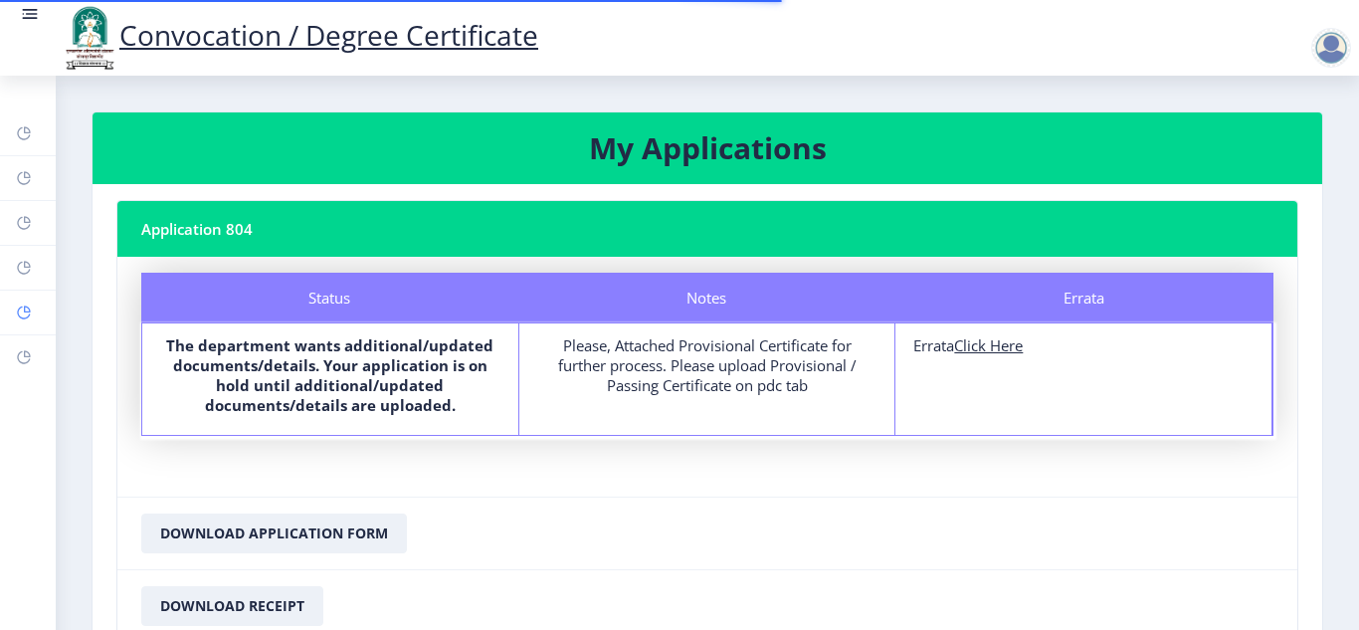
click at [23, 315] on rect at bounding box center [24, 313] width 16 height 16
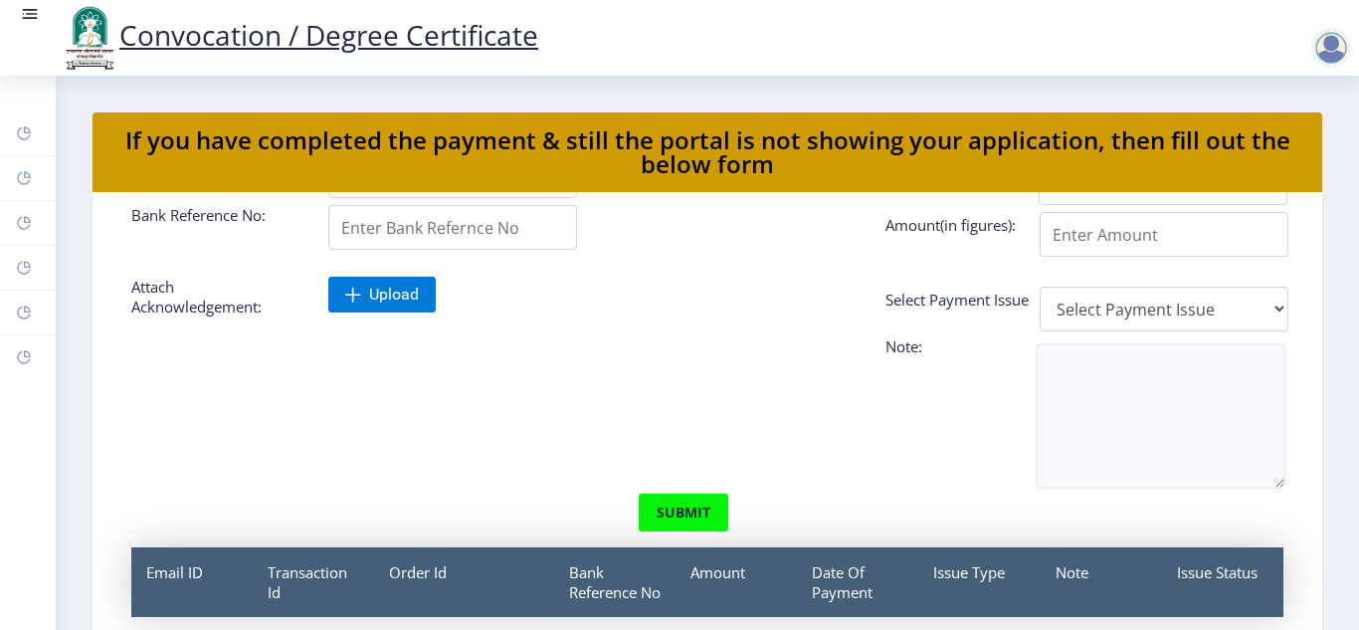
scroll to position [146, 0]
click at [21, 353] on rect at bounding box center [24, 357] width 16 height 16
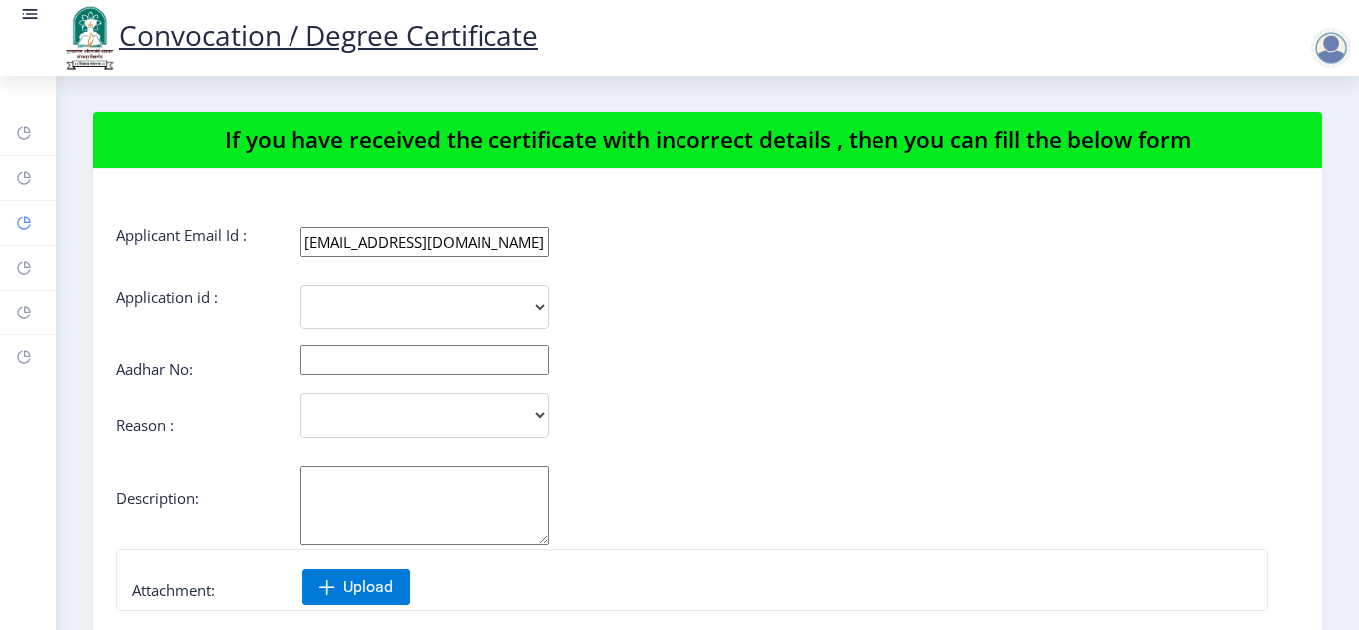
click at [24, 223] on rect at bounding box center [24, 223] width 16 height 16
select select
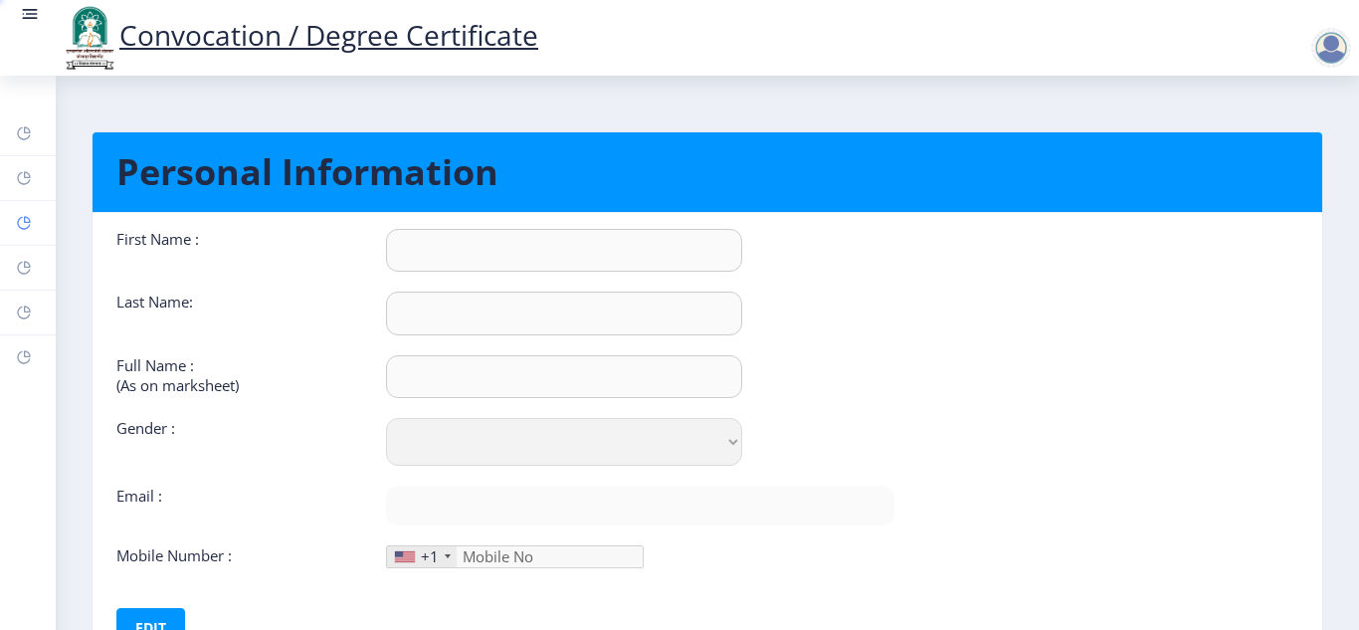
type input "PALLAVI"
type input "[PERSON_NAME]"
select select "[DEMOGRAPHIC_DATA]"
type input "[EMAIL_ADDRESS][DOMAIN_NAME]"
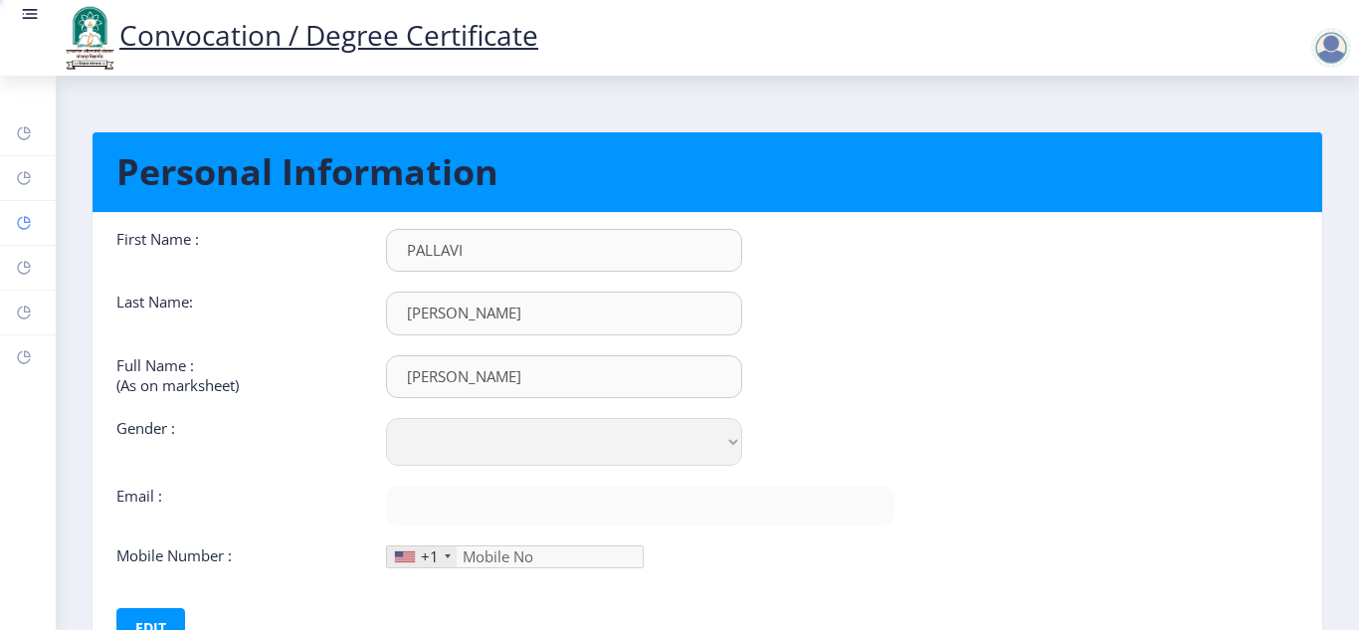
type input "9423008939"
click at [24, 268] on rect at bounding box center [24, 268] width 16 height 16
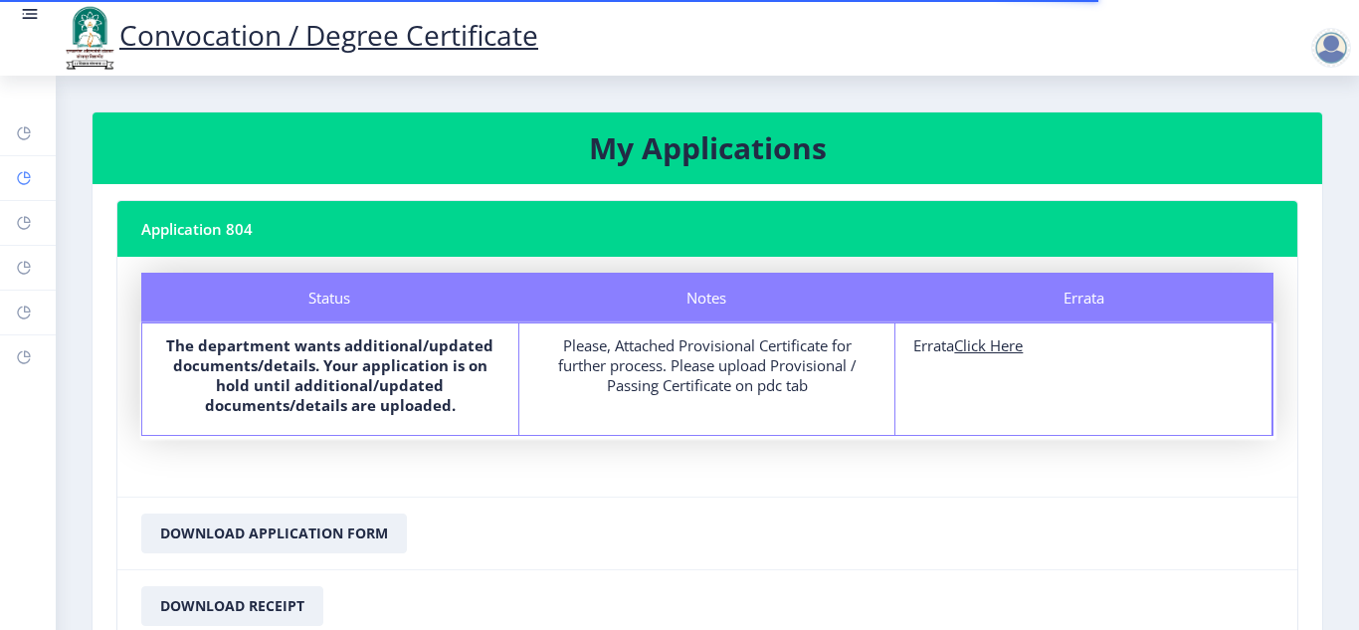
click at [24, 174] on icon at bounding box center [27, 174] width 7 height 7
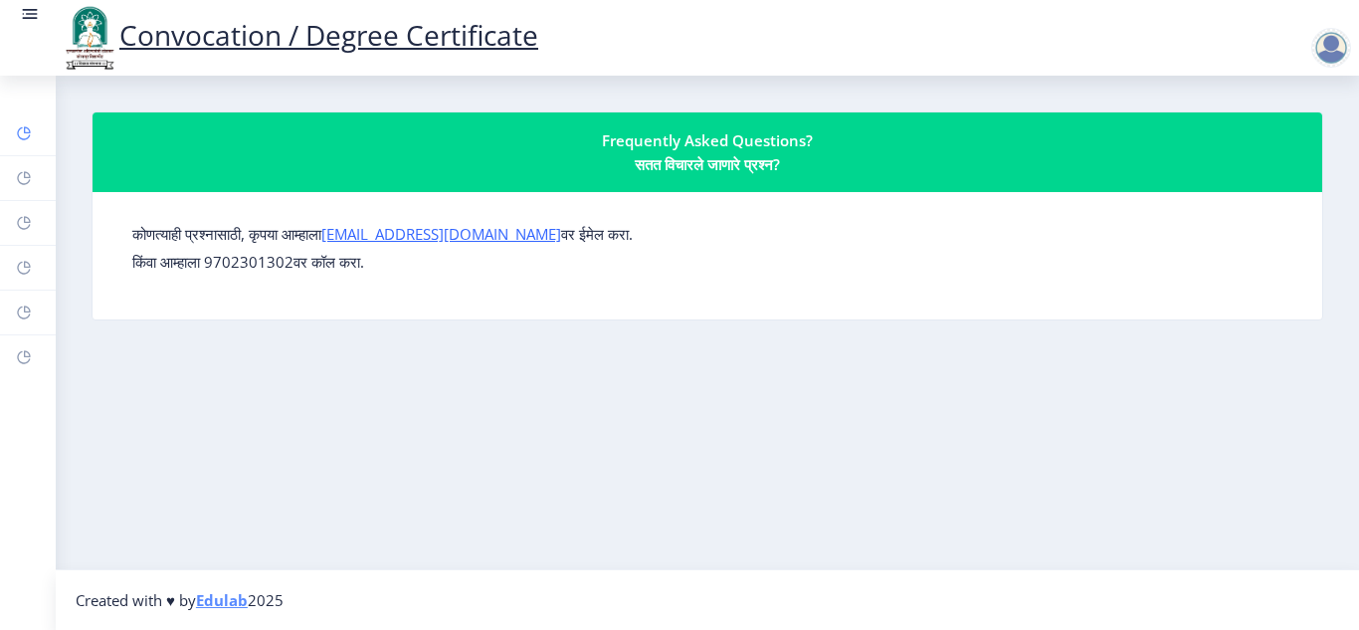
click at [26, 133] on icon at bounding box center [27, 129] width 7 height 7
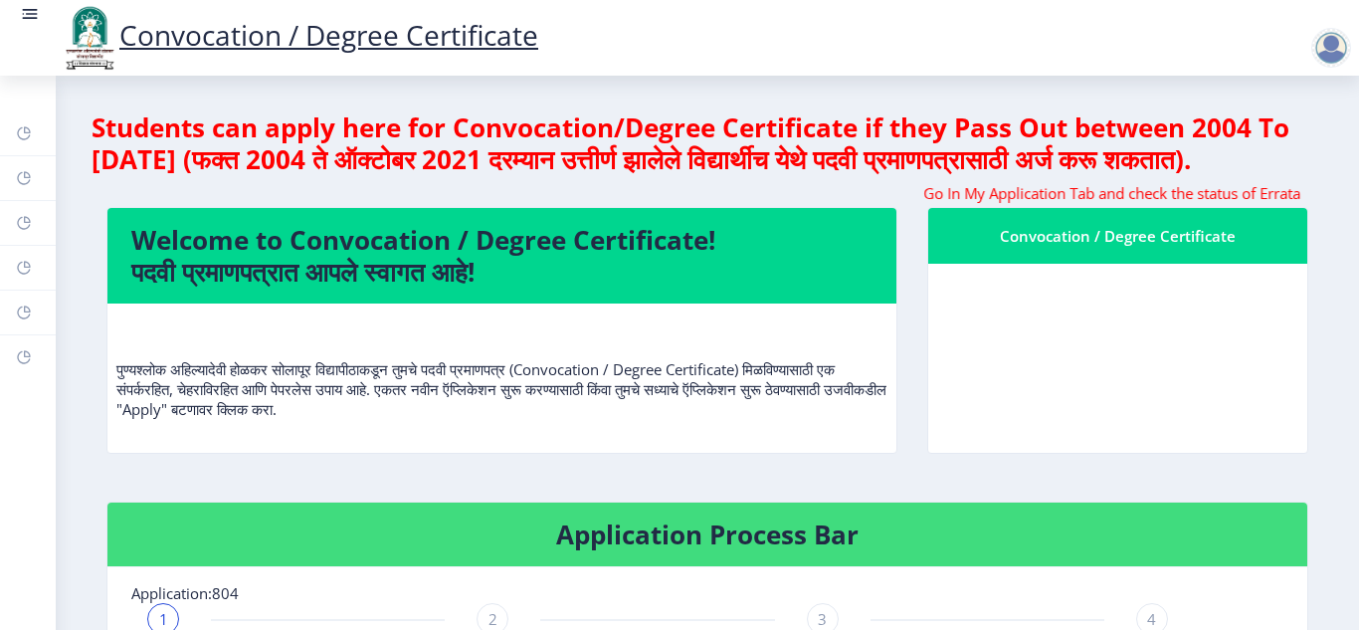
click at [27, 11] on rect at bounding box center [30, 14] width 20 height 20
